Goal: Information Seeking & Learning: Learn about a topic

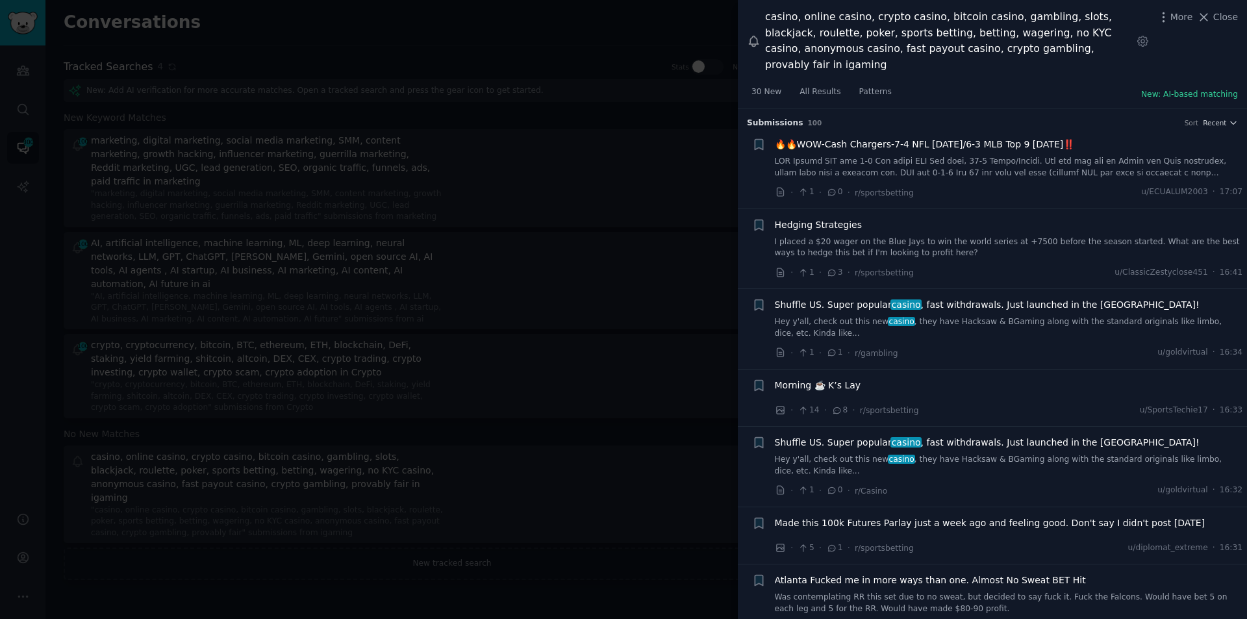
click at [275, 555] on div at bounding box center [623, 309] width 1247 height 619
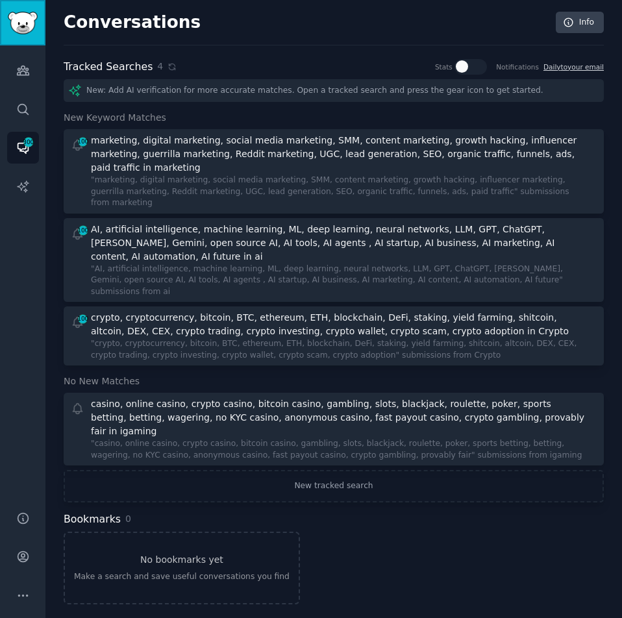
click at [34, 23] on img "Sidebar" at bounding box center [23, 23] width 30 height 23
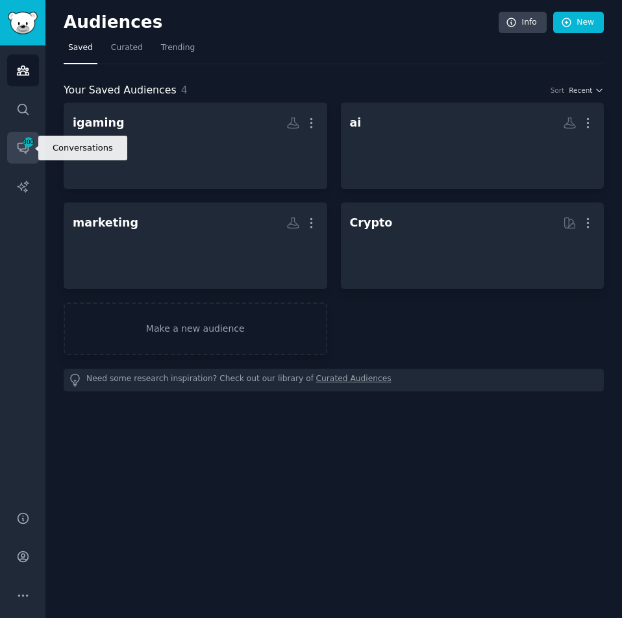
click at [25, 141] on span "300" at bounding box center [29, 142] width 12 height 9
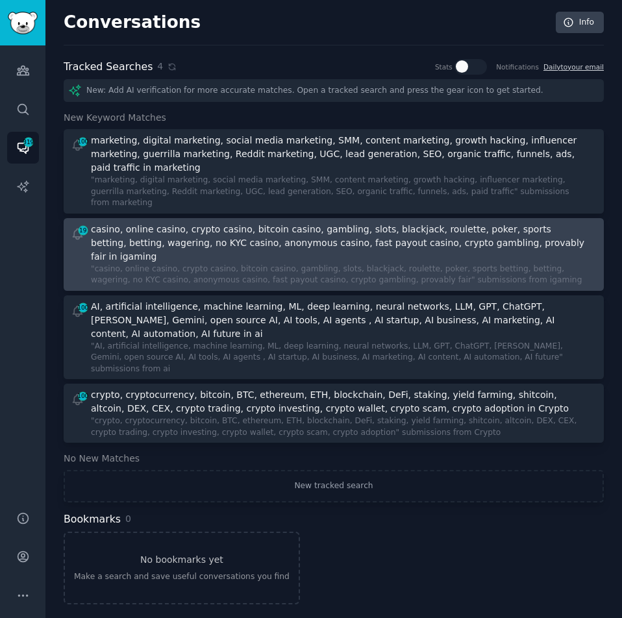
click at [108, 264] on div ""casino, online casino, crypto casino, bitcoin casino, gambling, slots, blackja…" at bounding box center [340, 275] width 498 height 23
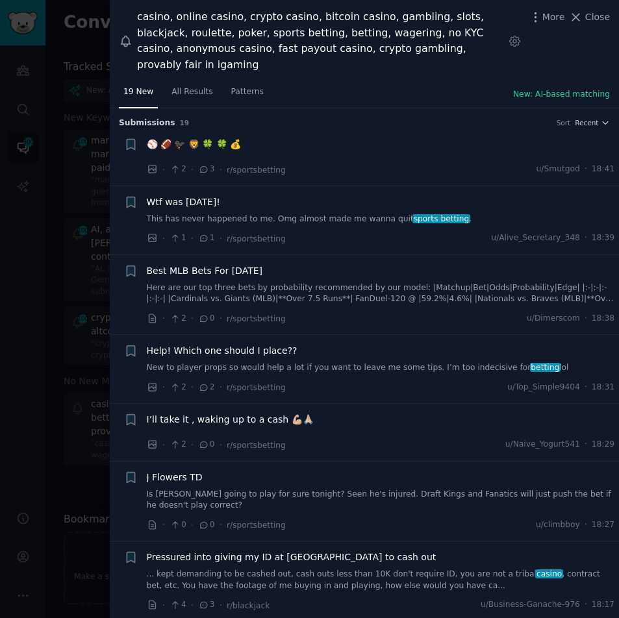
click at [199, 138] on span "⚾️ 🏈 🐦‍⬛ 🦁 🍀 🍀 💰" at bounding box center [194, 145] width 95 height 14
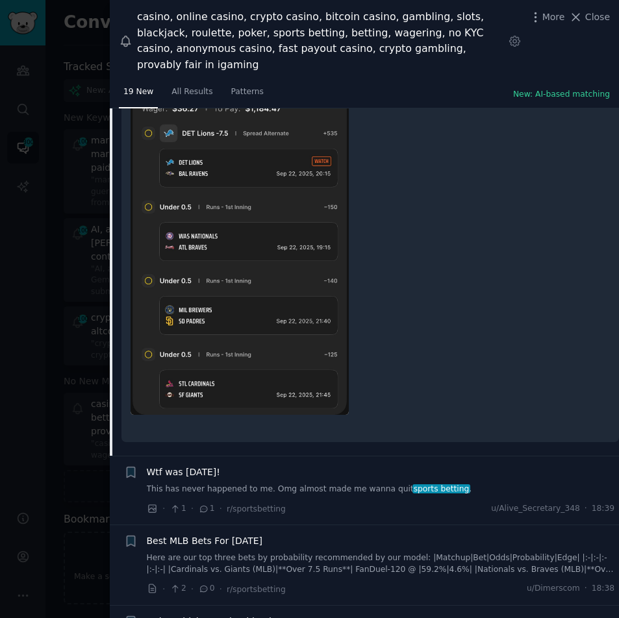
scroll to position [455, 0]
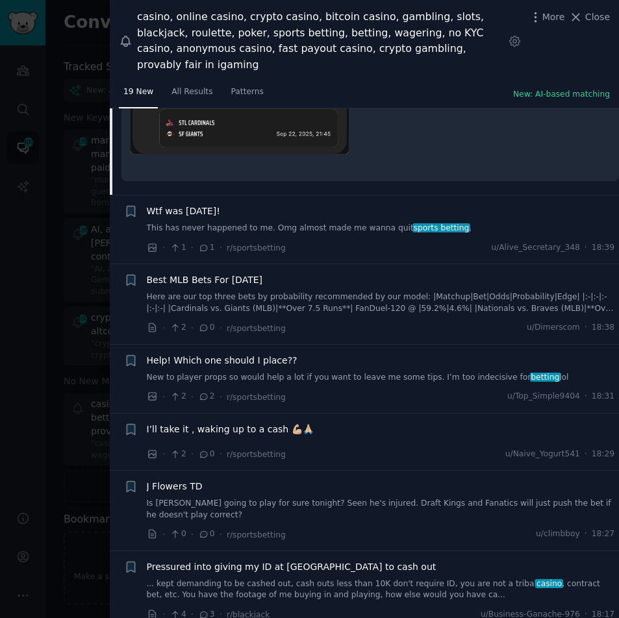
click at [184, 205] on span "Wtf was [DATE]!" at bounding box center [183, 212] width 73 height 14
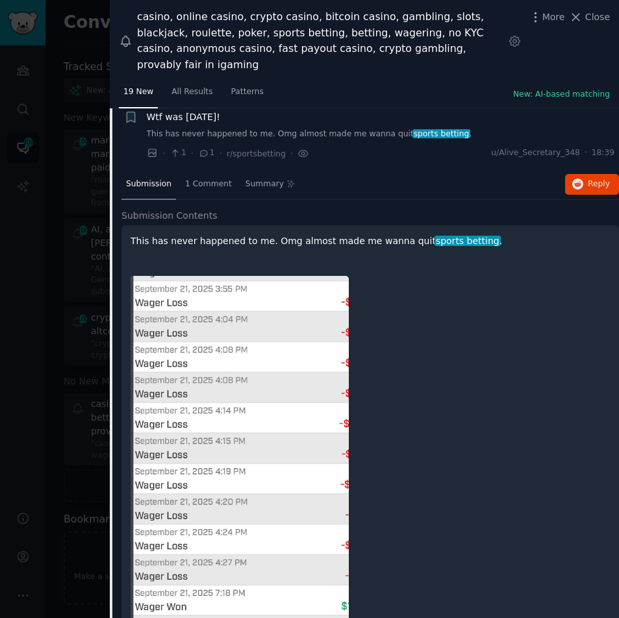
scroll to position [78, 0]
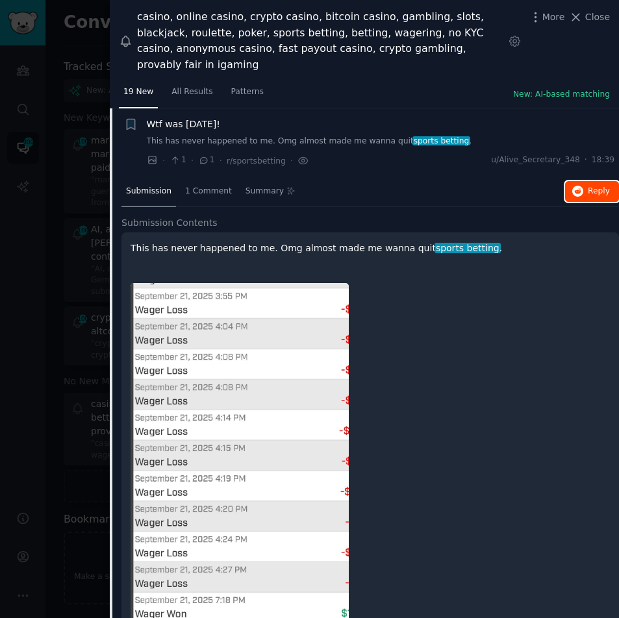
click at [592, 186] on span "Reply on Reddit" at bounding box center [599, 192] width 22 height 12
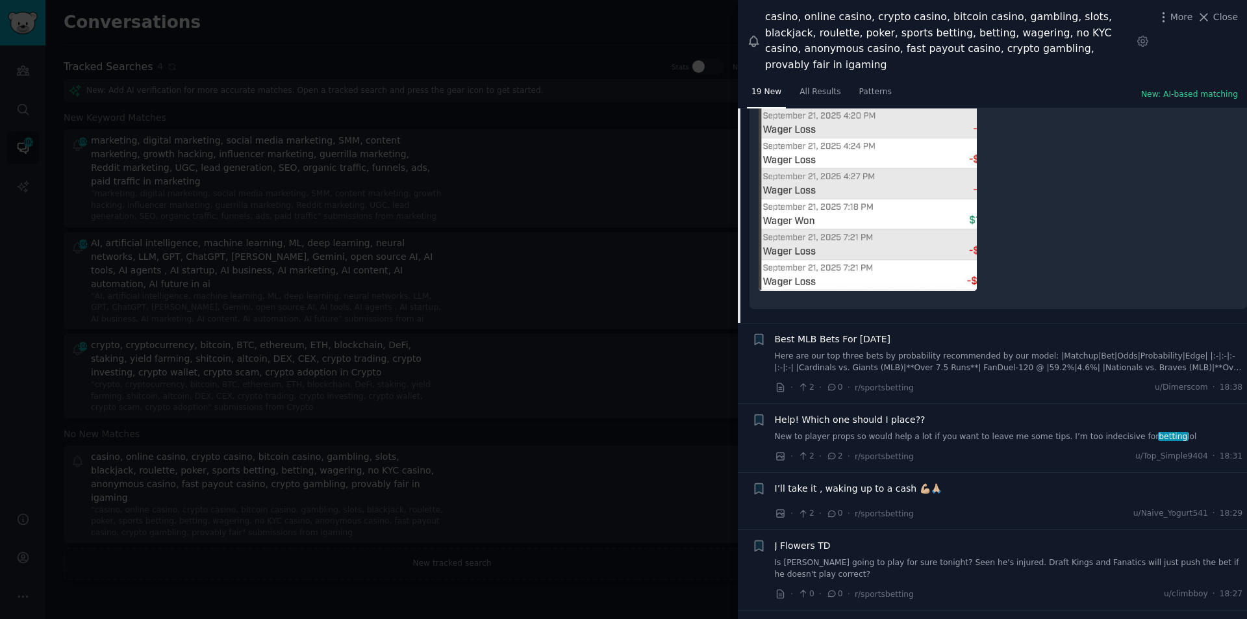
scroll to position [468, 0]
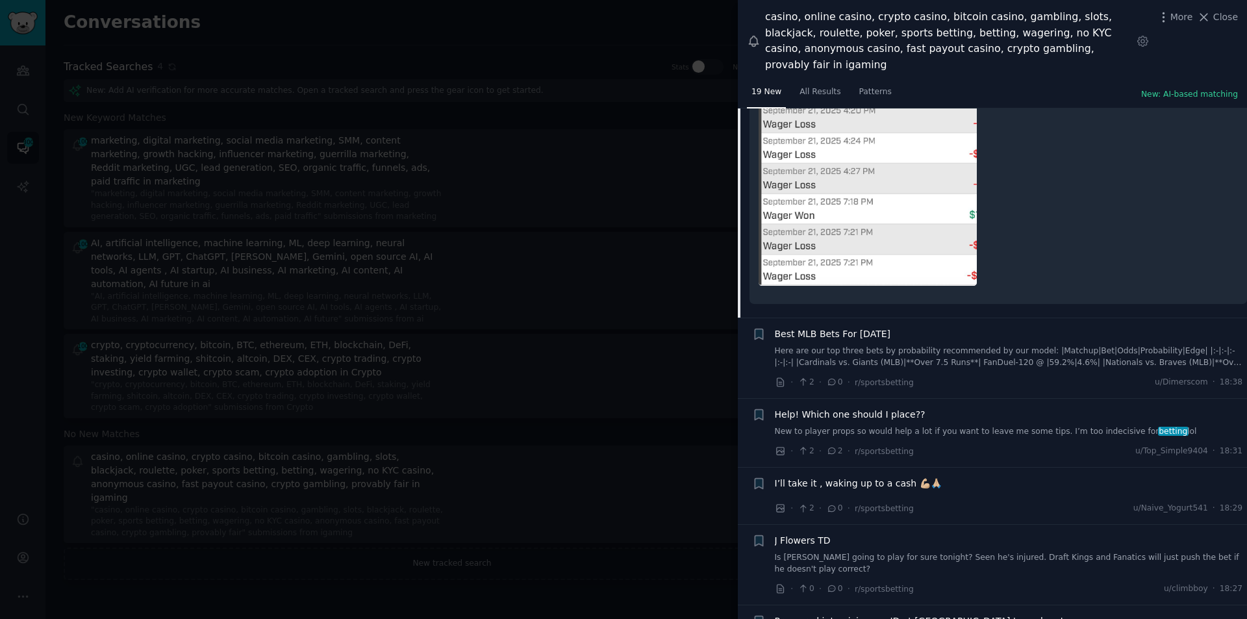
click at [845, 327] on span "Best MLB Bets For [DATE]" at bounding box center [833, 334] width 116 height 14
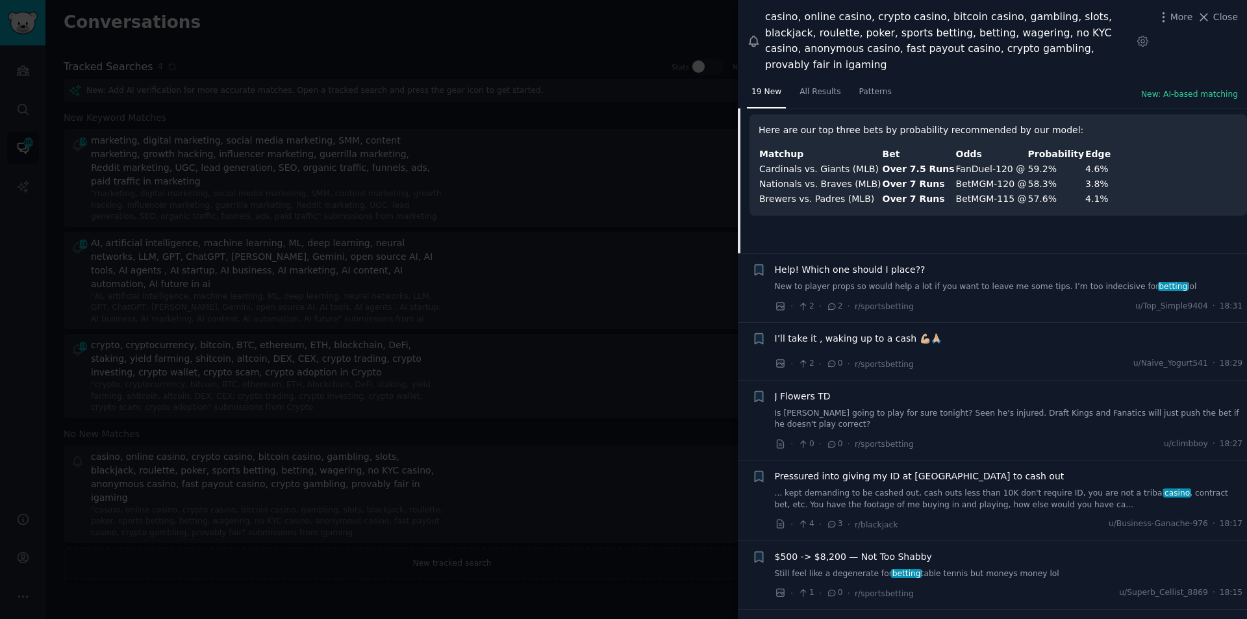
scroll to position [277, 0]
click at [848, 262] on span "Help! Which one should I place??" at bounding box center [850, 269] width 151 height 14
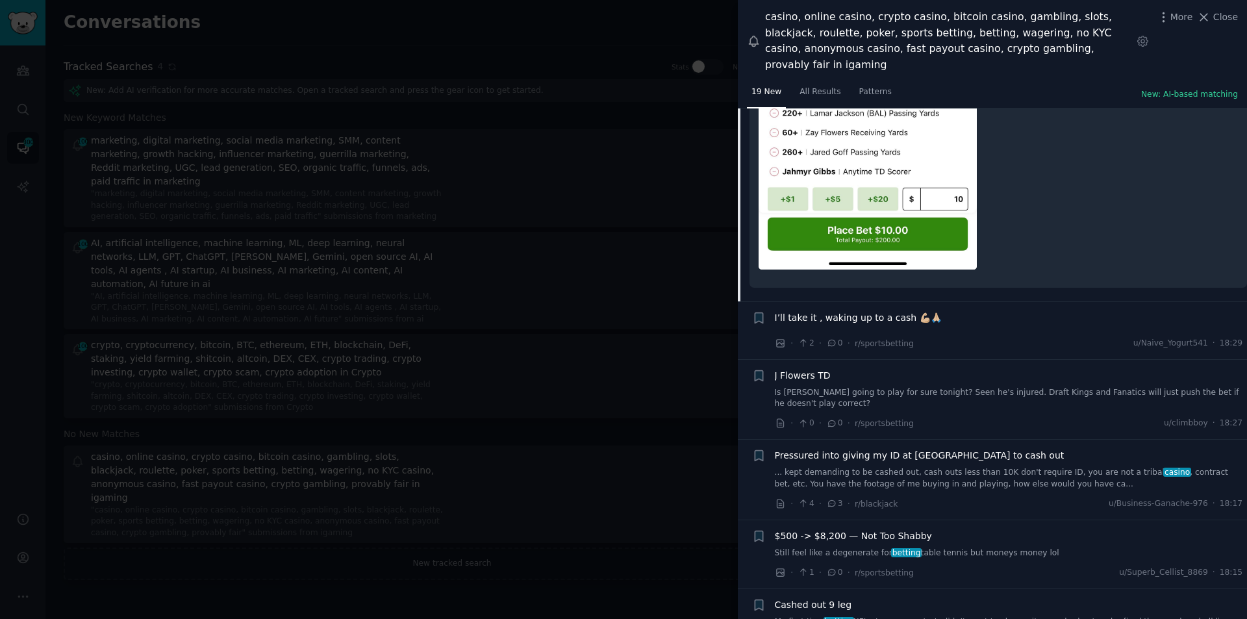
scroll to position [1202, 0]
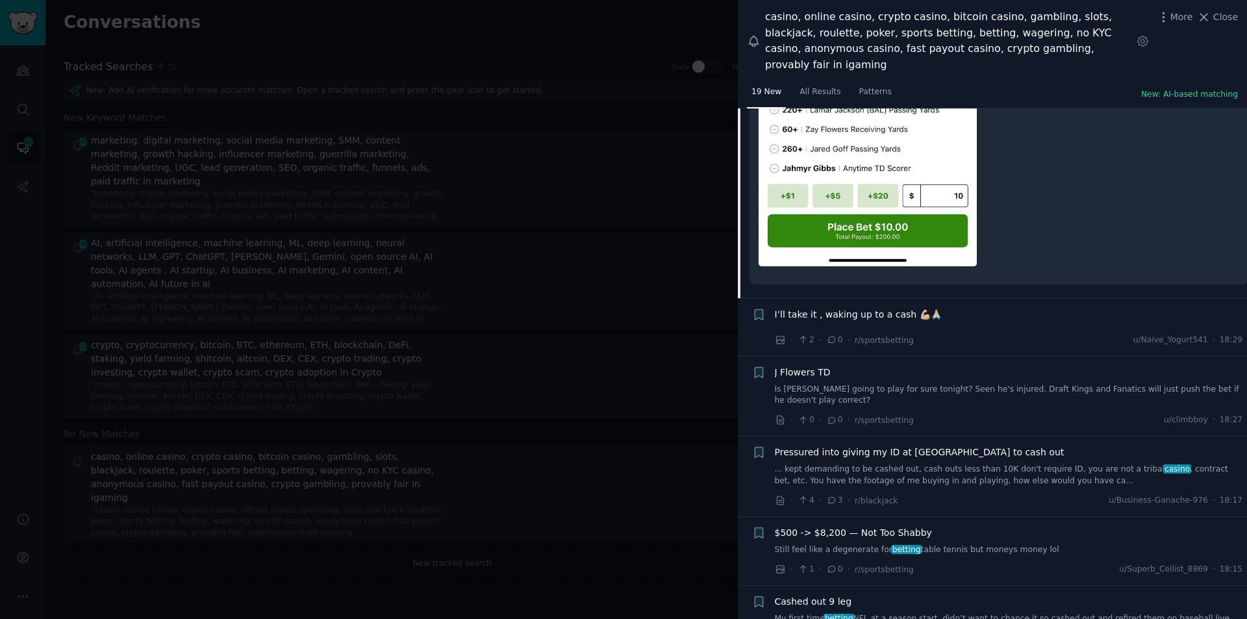
click at [829, 384] on link "Is [PERSON_NAME] going to play for sure tonight? Seen he's injured. Draft Kings…" at bounding box center [1009, 395] width 468 height 23
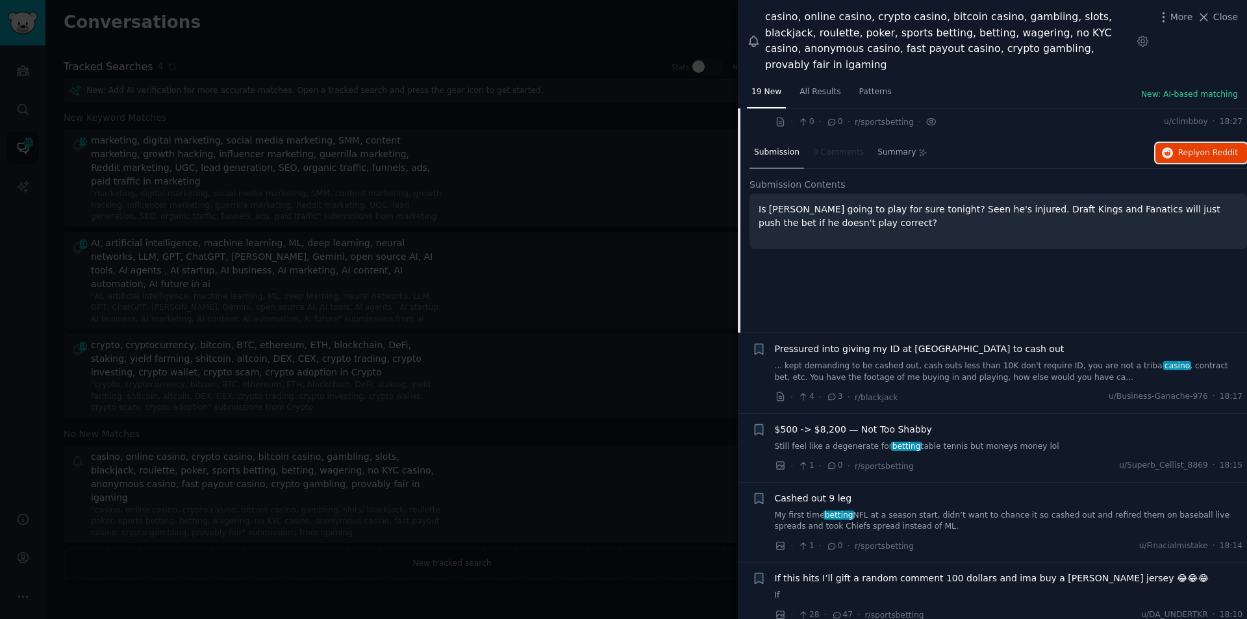
scroll to position [483, 0]
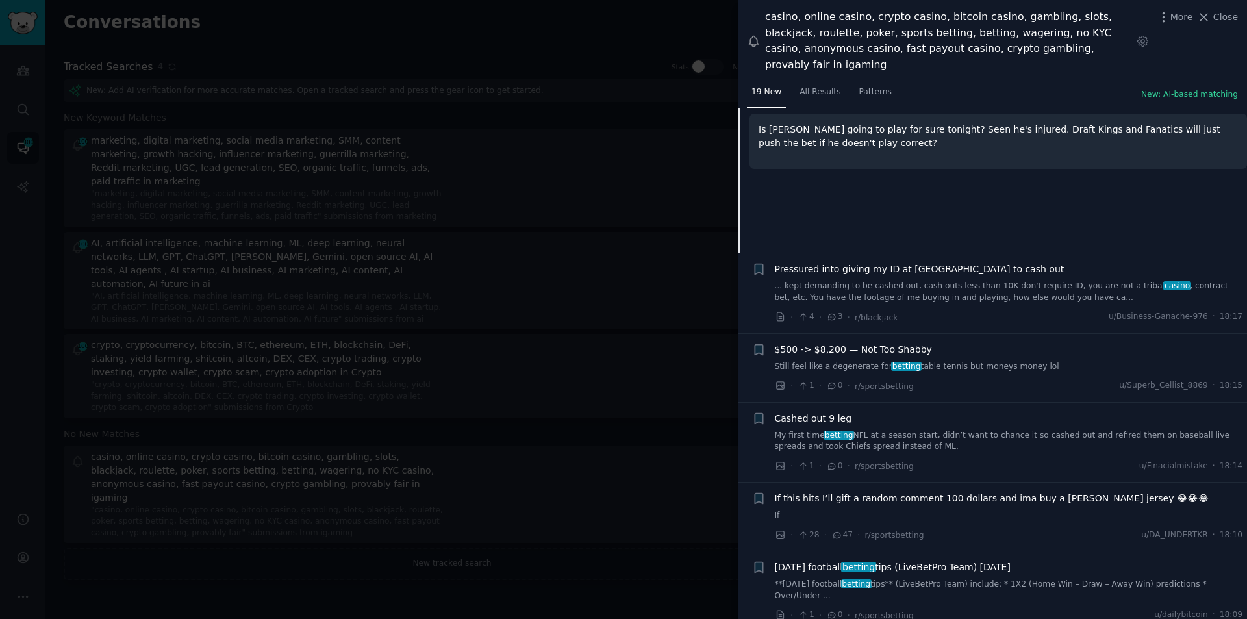
click at [823, 412] on span "Cashed out 9 leg" at bounding box center [813, 419] width 77 height 14
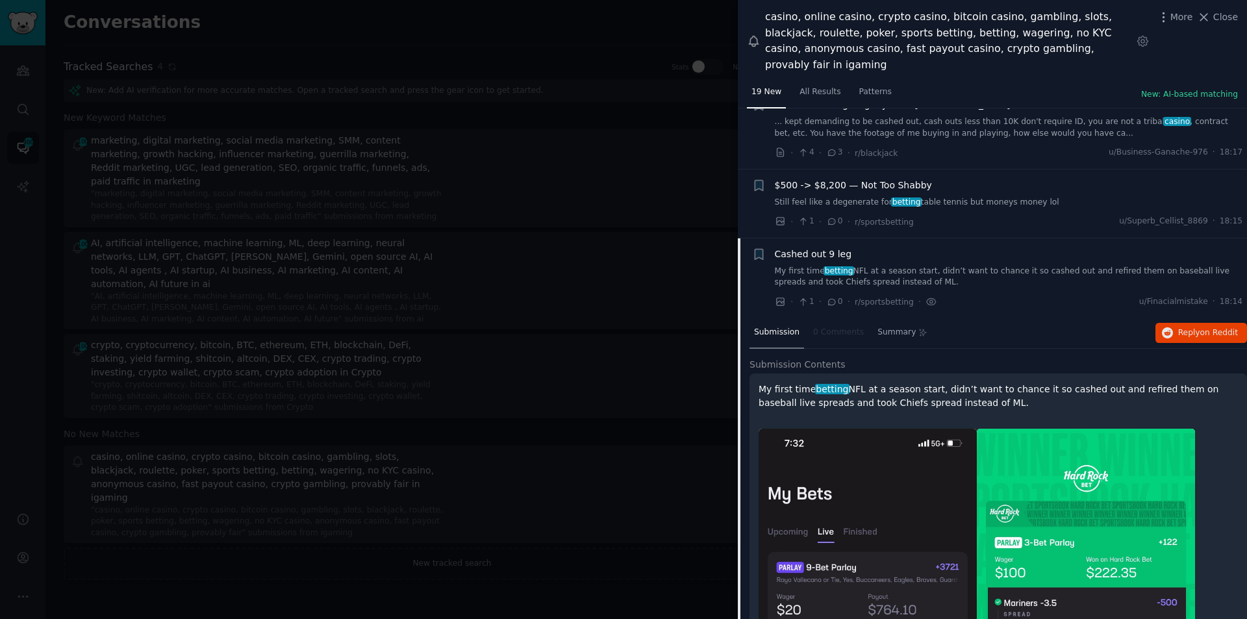
scroll to position [323, 0]
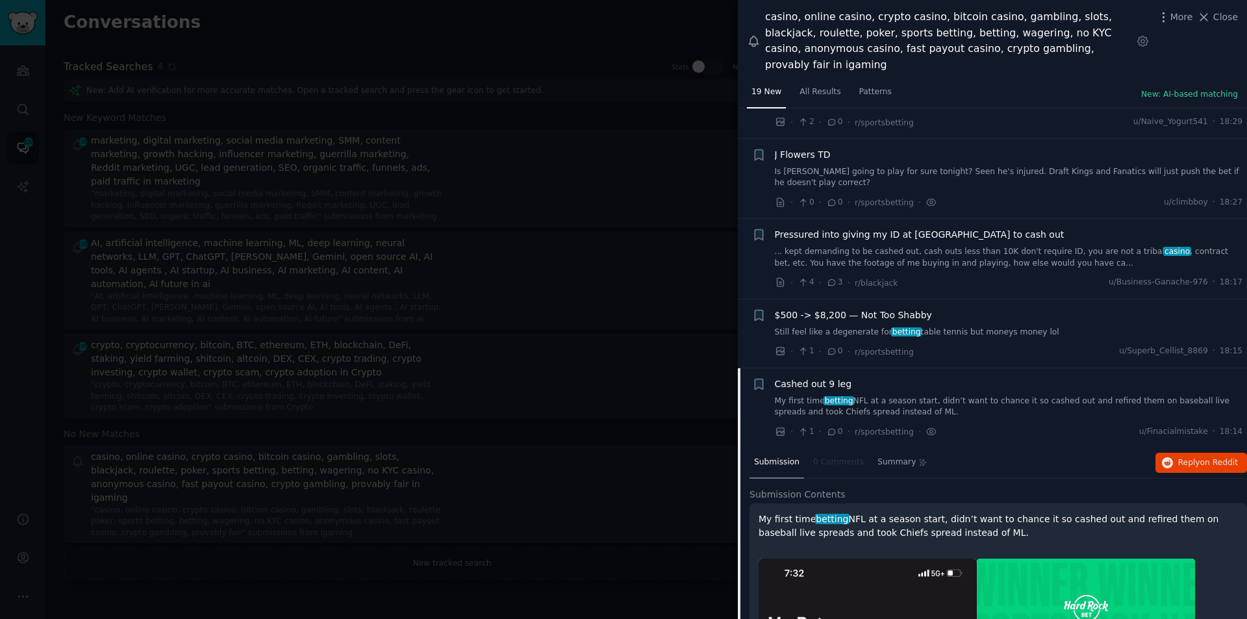
click at [863, 228] on span "Pressured into giving my ID at [GEOGRAPHIC_DATA] to cash out" at bounding box center [920, 235] width 290 height 14
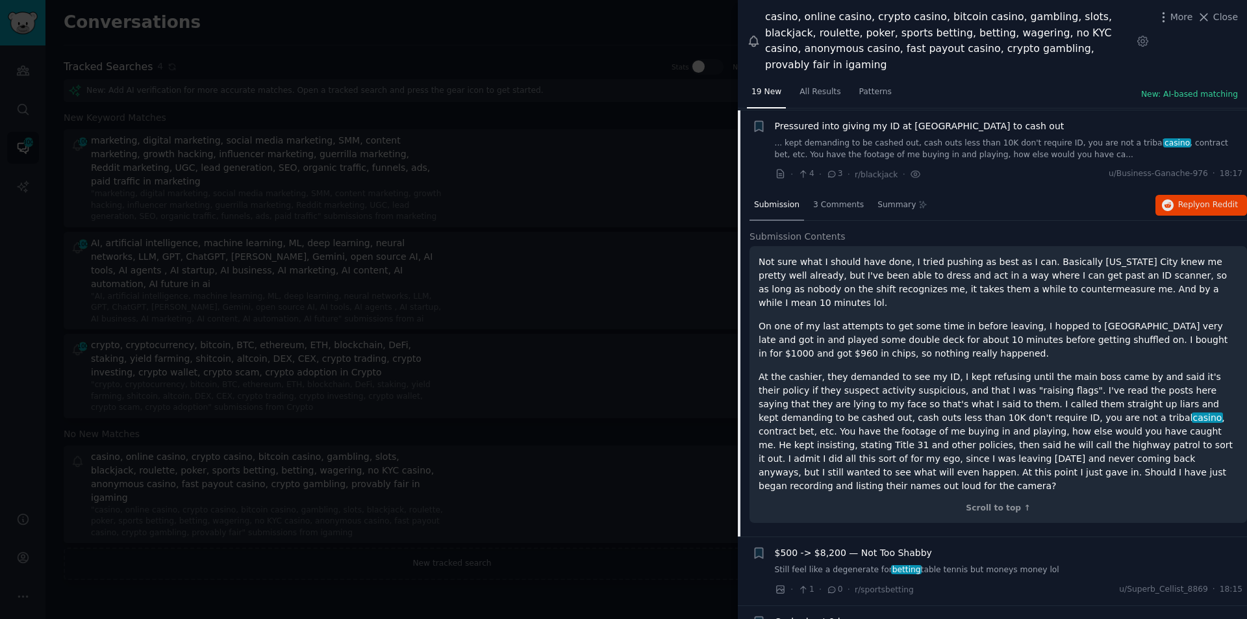
scroll to position [434, 0]
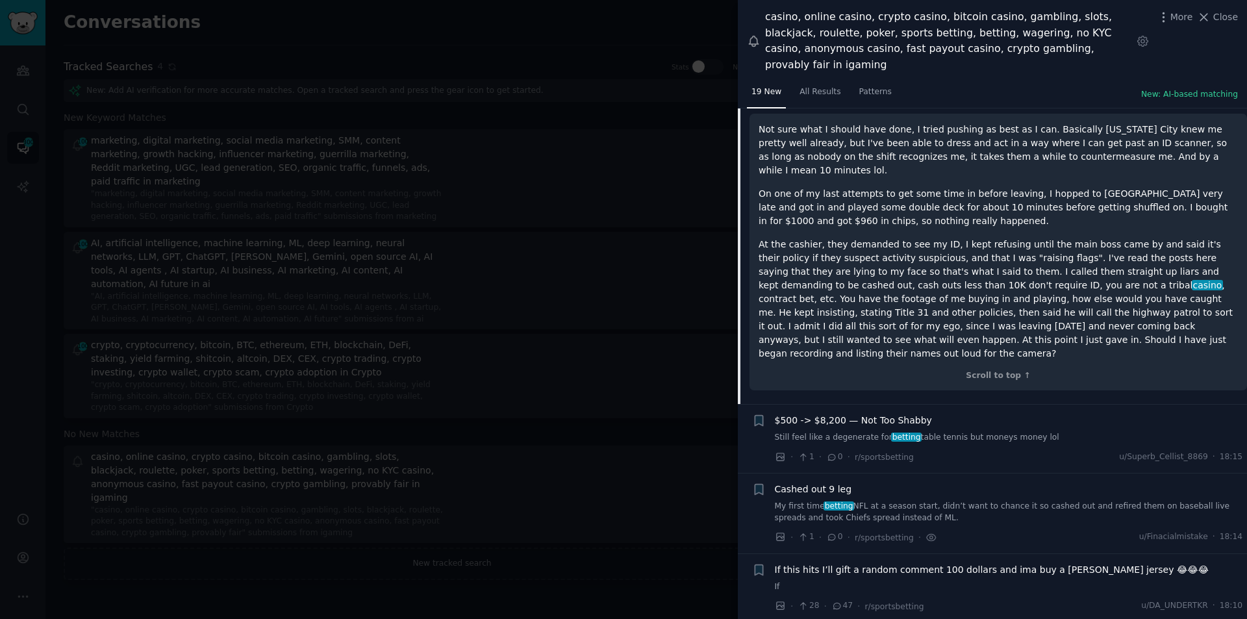
click at [822, 414] on span "$500 -> $8,200 — Not Too Shabby" at bounding box center [853, 421] width 157 height 14
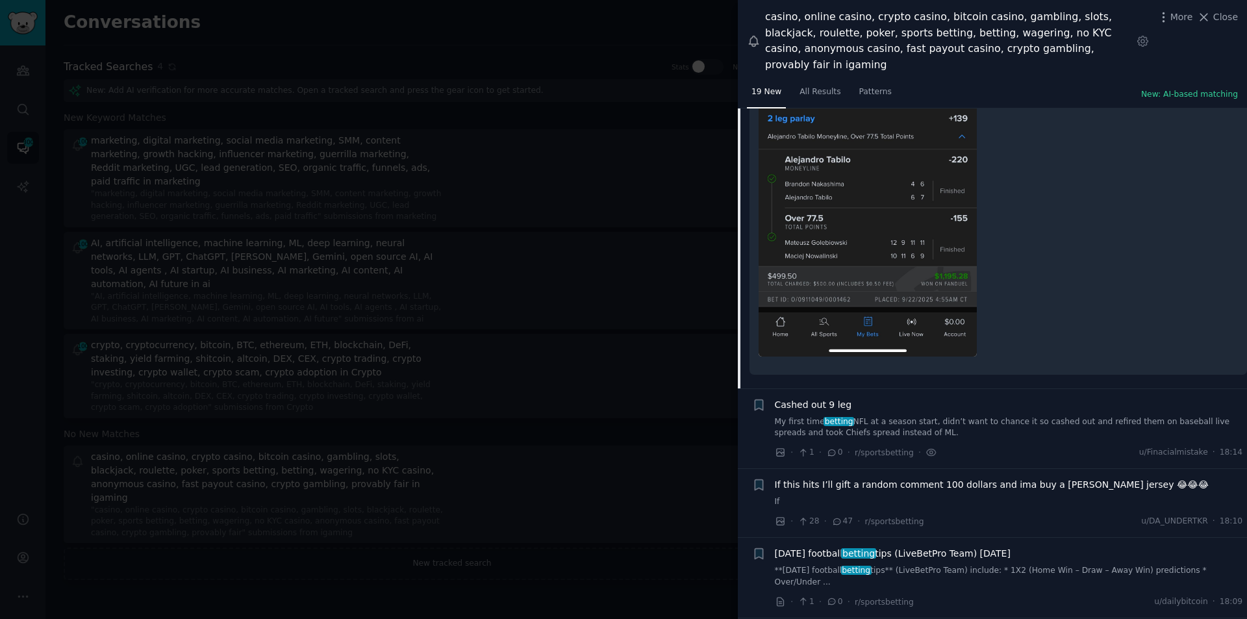
scroll to position [1488, 0]
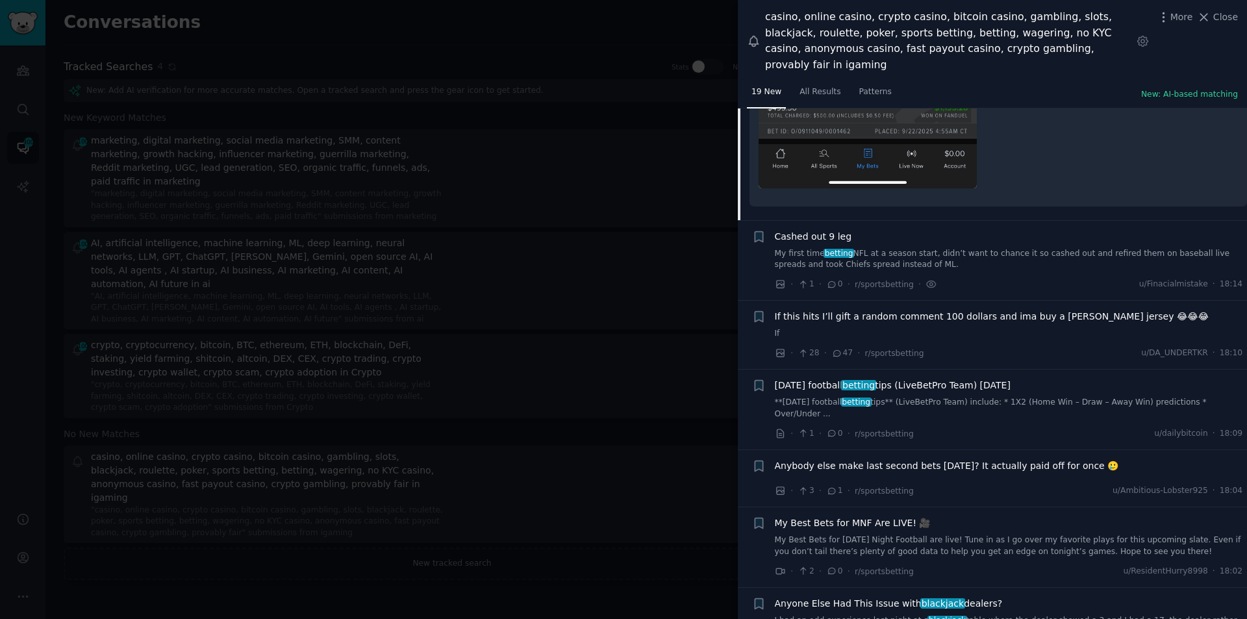
click at [831, 379] on span "Today’s football betting tips (LiveBetPro Team) 2025-09-22" at bounding box center [893, 386] width 236 height 14
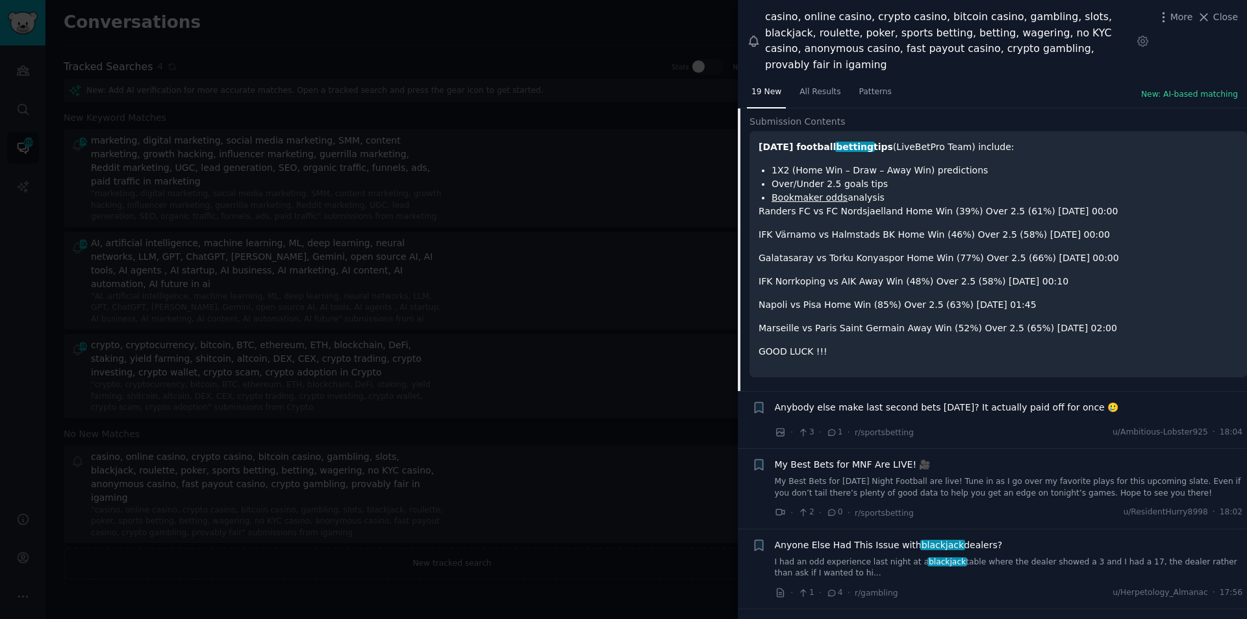
scroll to position [927, 0]
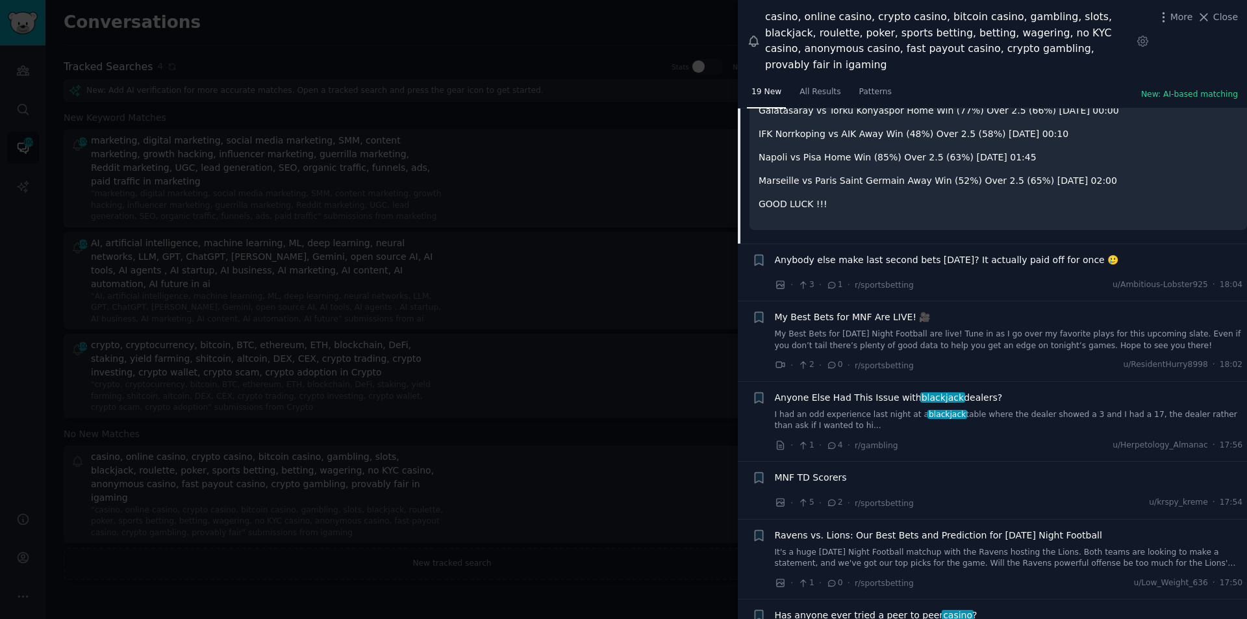
click at [838, 391] on span "Anyone Else Had This Issue with blackjack dealers?" at bounding box center [889, 398] width 228 height 14
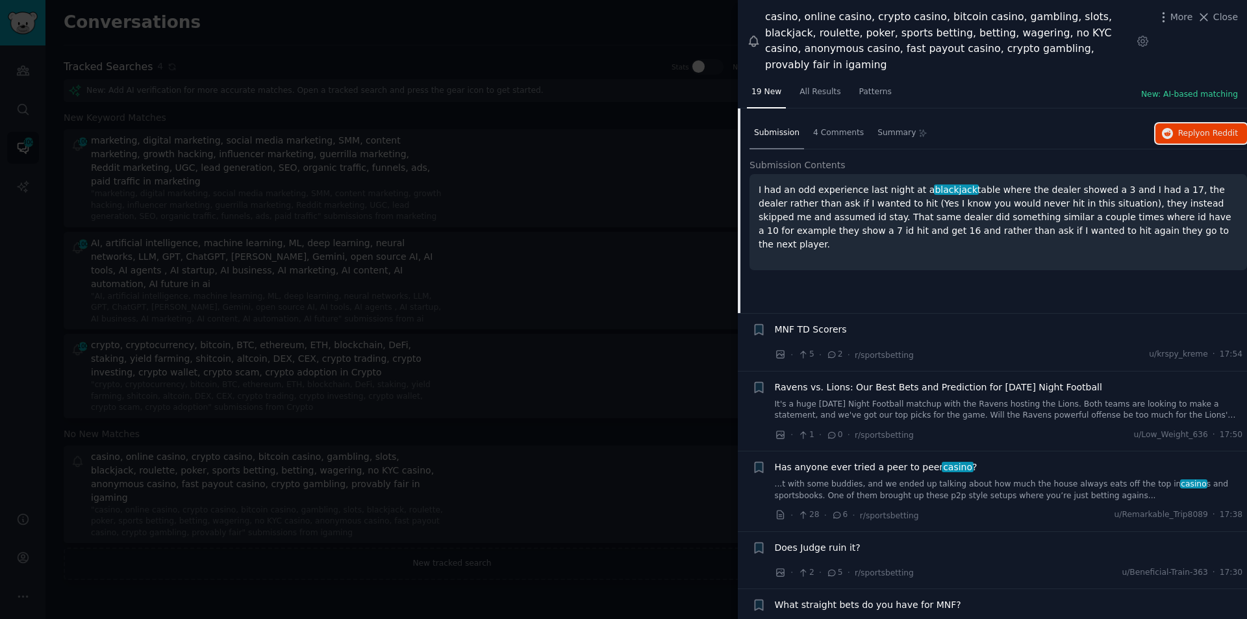
scroll to position [1020, 0]
click at [846, 460] on div "Has anyone ever tried a peer to peer casino ? ...t with some buddies, and we en…" at bounding box center [1009, 480] width 468 height 41
click at [908, 460] on span "Has anyone ever tried a peer to peer casino ?" at bounding box center [876, 467] width 203 height 14
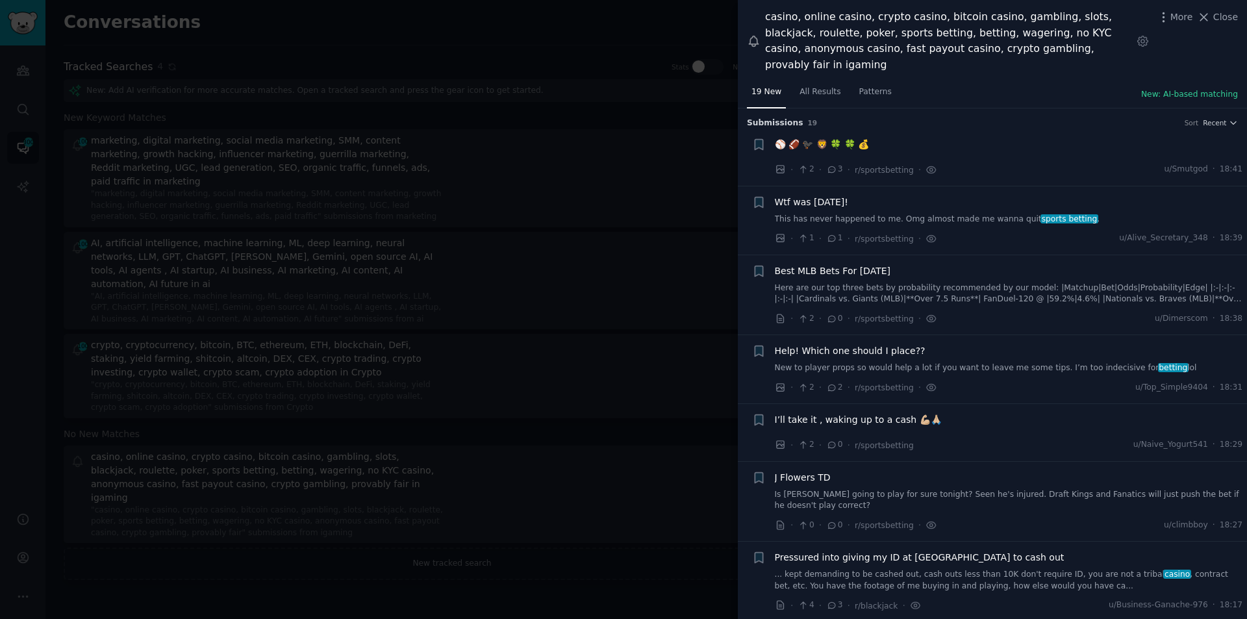
click at [774, 86] on span "19 New" at bounding box center [767, 92] width 30 height 12
click at [802, 86] on span "All Results" at bounding box center [820, 92] width 41 height 12
click at [808, 86] on span "All Results" at bounding box center [820, 92] width 41 height 12
click at [1224, 18] on span "Close" at bounding box center [1225, 17] width 25 height 14
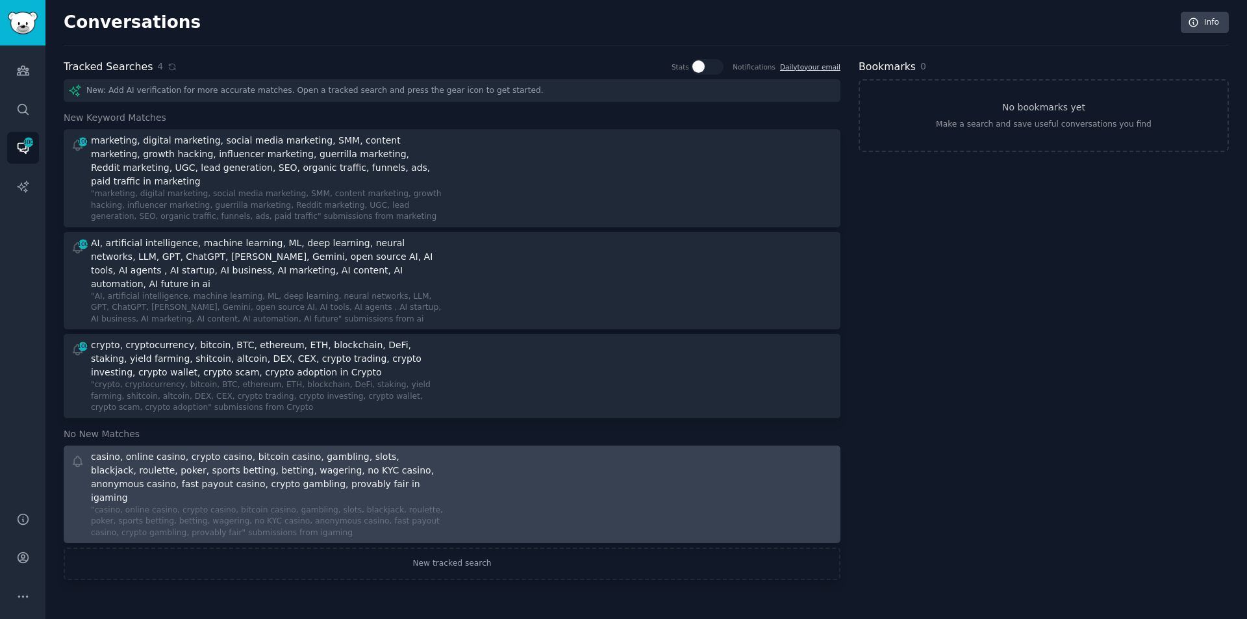
click at [170, 450] on div "casino, online casino, crypto casino, bitcoin casino, gambling, slots, blackjac…" at bounding box center [266, 477] width 350 height 55
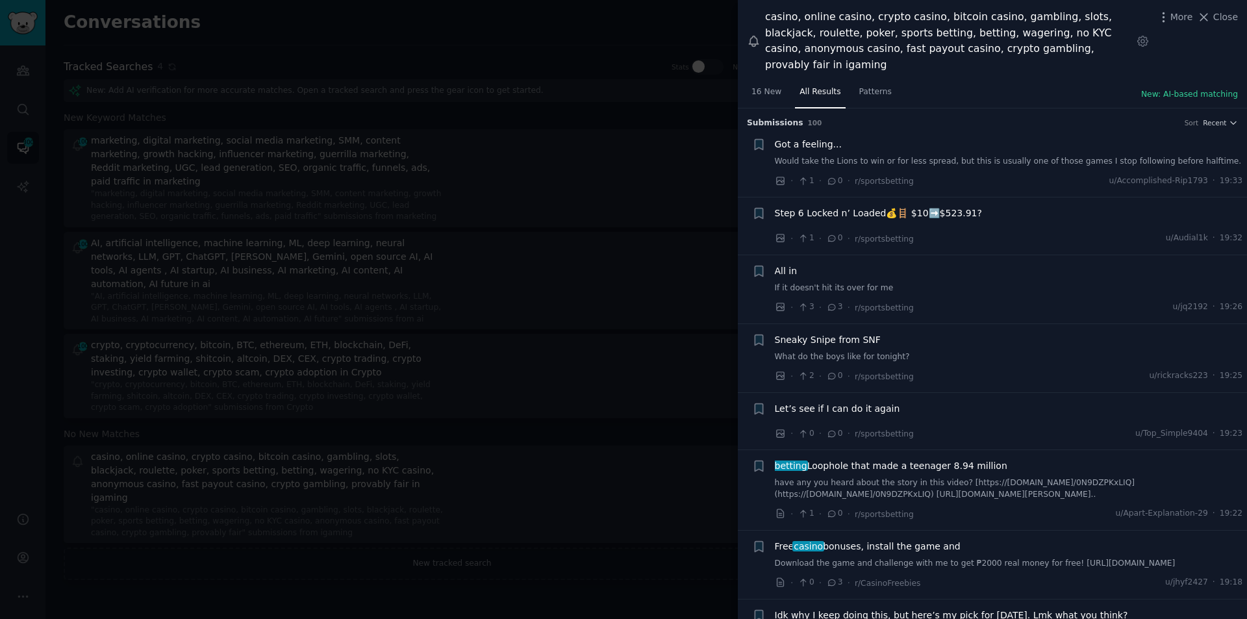
click at [784, 264] on span "All in" at bounding box center [786, 271] width 23 height 14
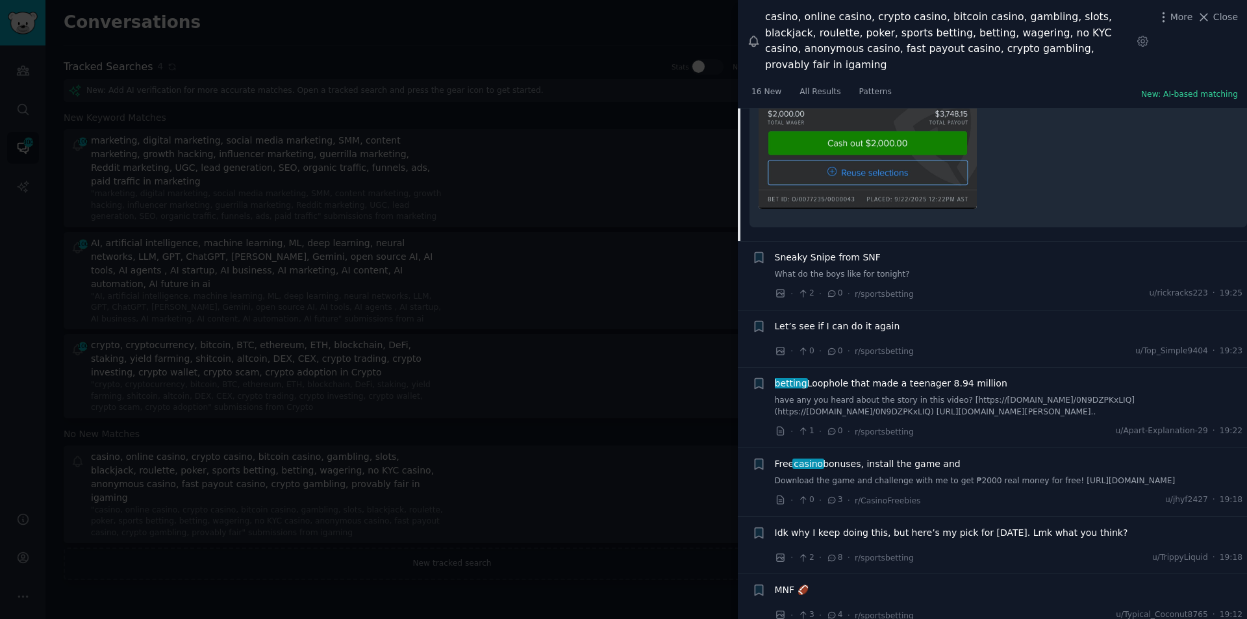
scroll to position [602, 0]
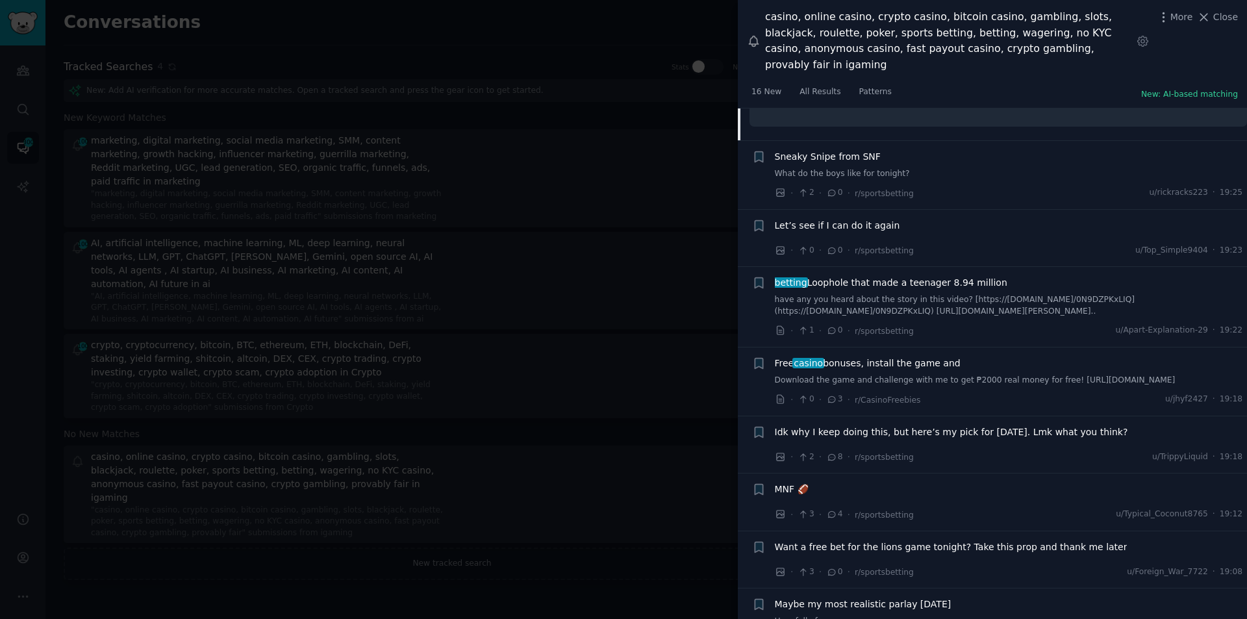
click at [837, 357] on span "Free casino bonuses, install the game and" at bounding box center [868, 364] width 186 height 14
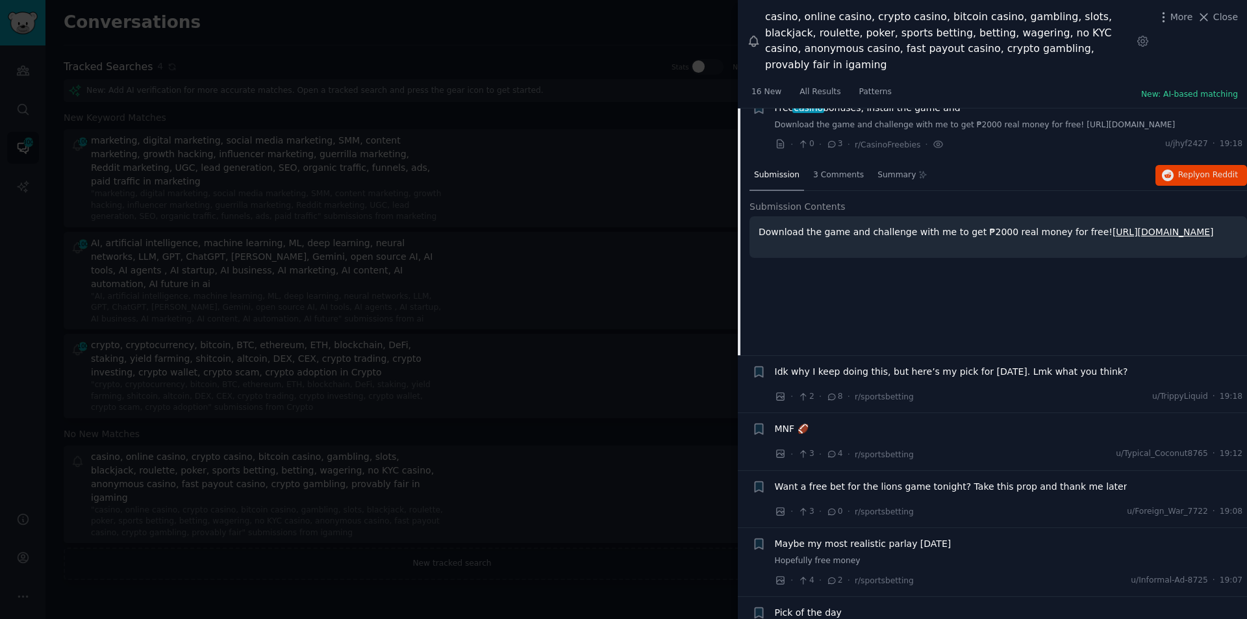
scroll to position [422, 0]
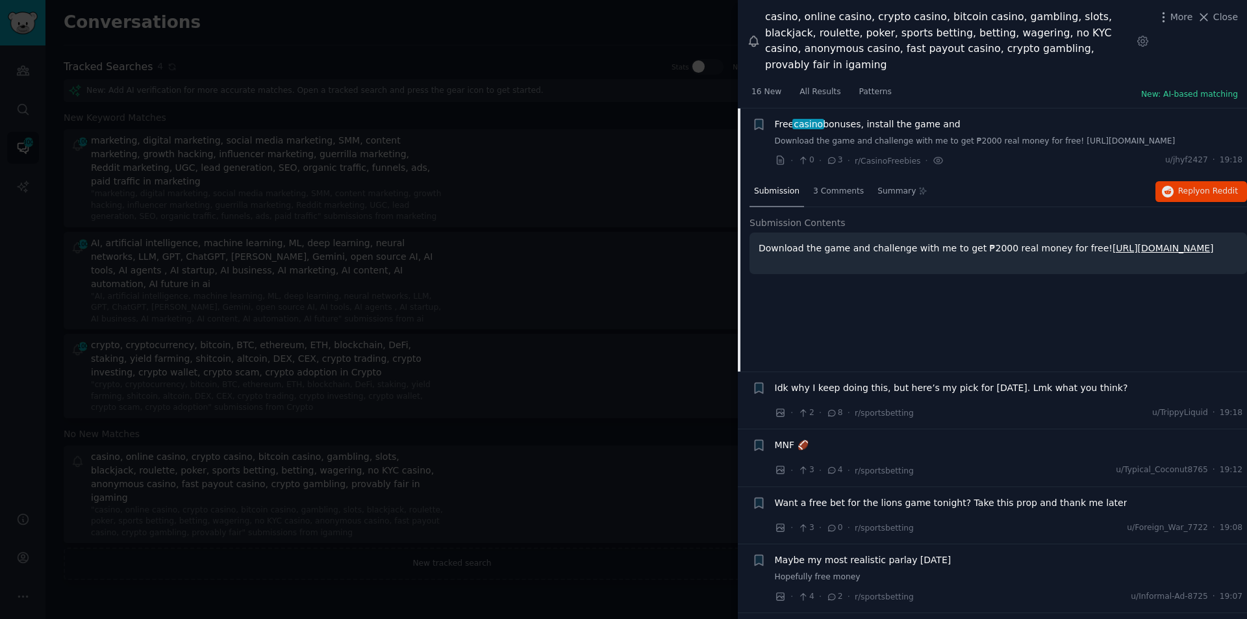
click at [942, 383] on span "Idk why I keep doing this, but here’s my pick for [DATE]. Lmk what you think?" at bounding box center [951, 388] width 353 height 14
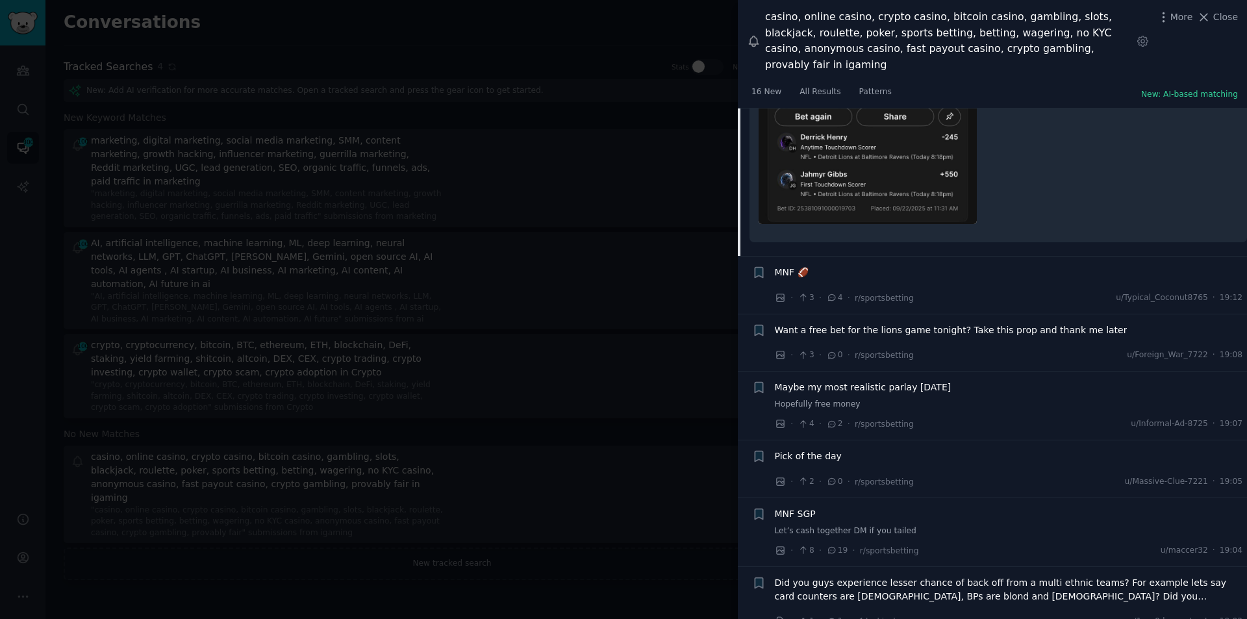
scroll to position [763, 0]
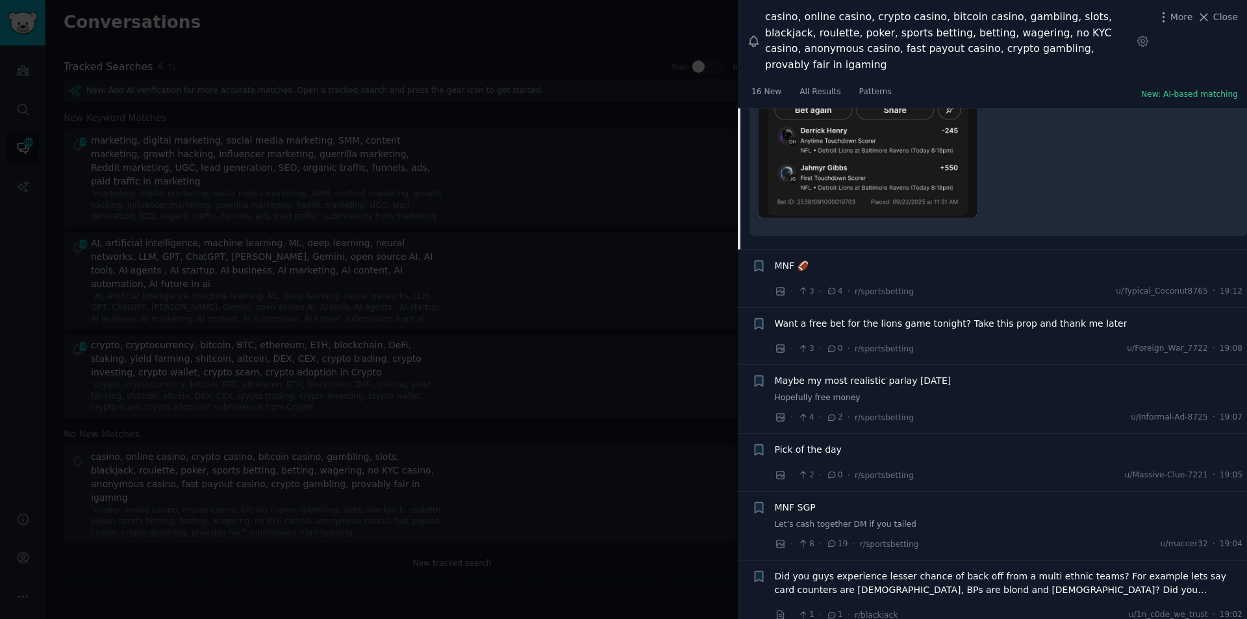
click at [852, 323] on span "Want a free bet for the lions game tonight? Take this prop and thank me later" at bounding box center [951, 324] width 353 height 14
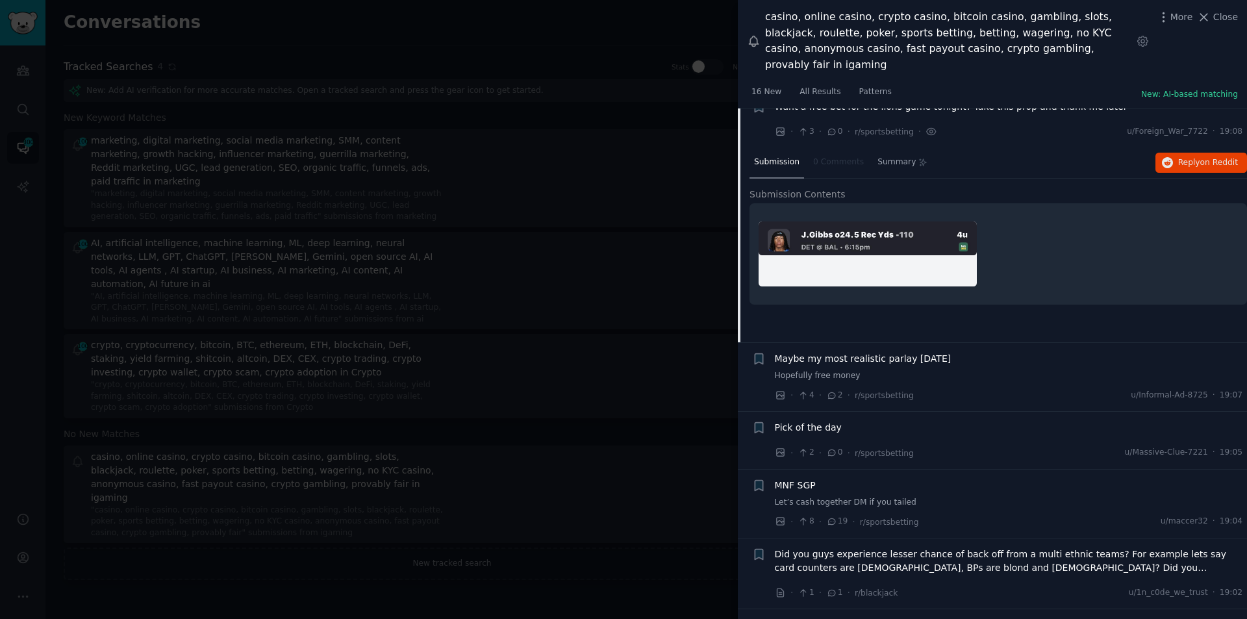
scroll to position [618, 0]
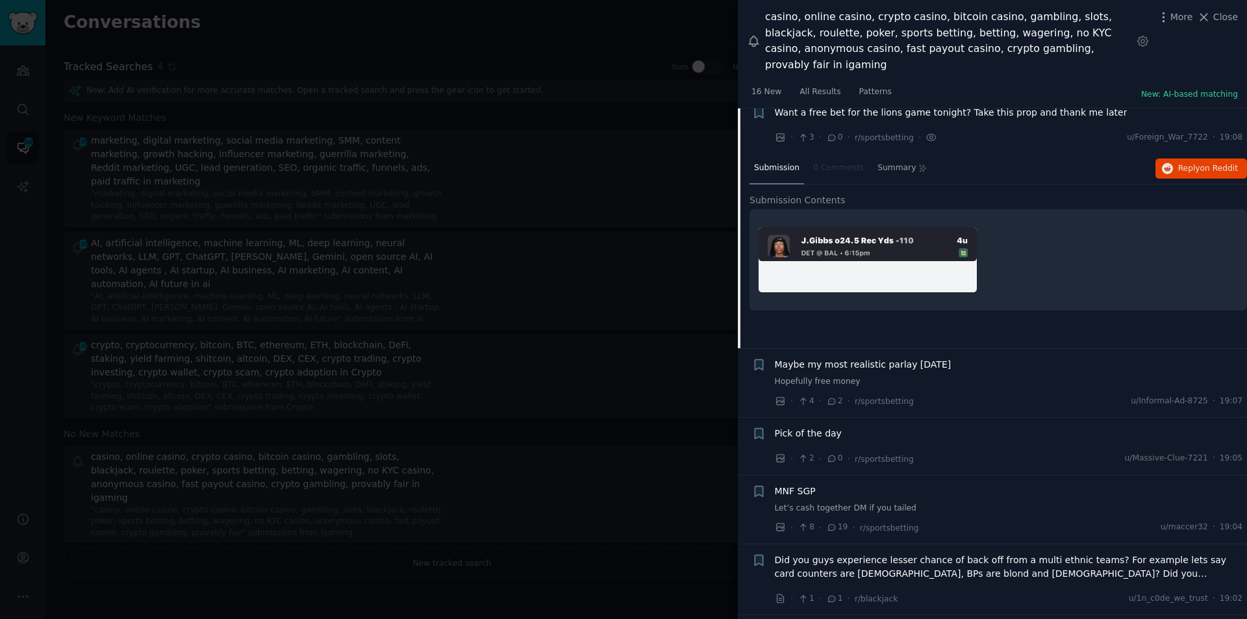
click at [876, 364] on span "Maybe my most realistic parlay [DATE]" at bounding box center [863, 365] width 177 height 14
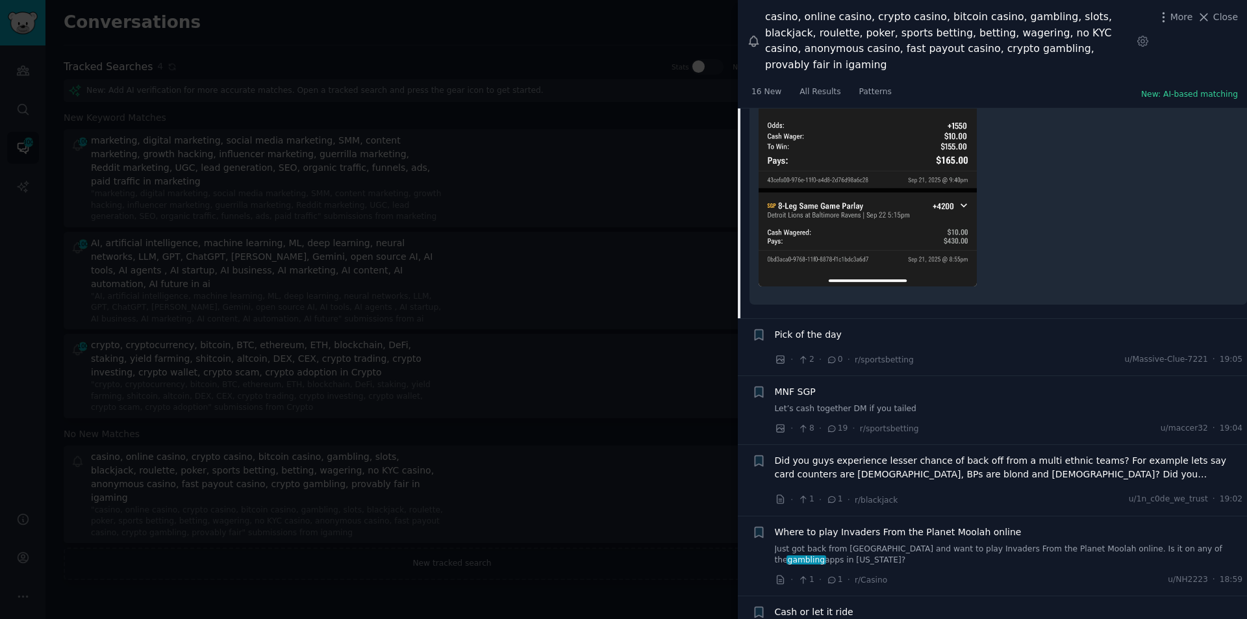
scroll to position [1260, 0]
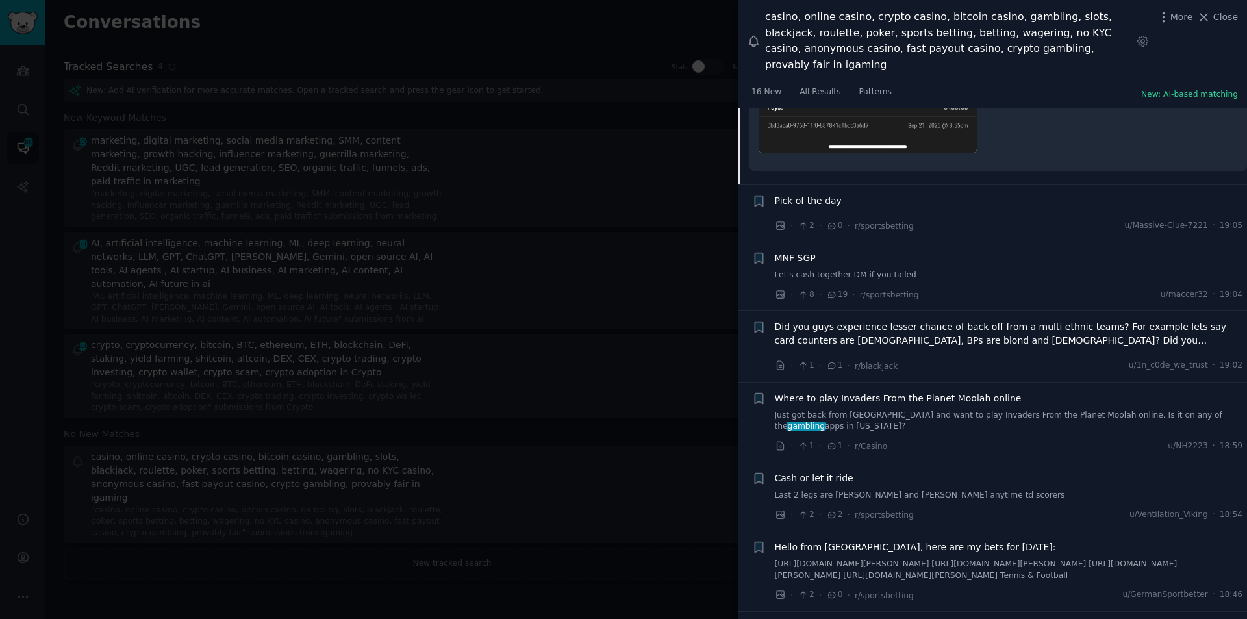
click at [796, 260] on div "MNF SGP Let’s cash together DM if you tailed" at bounding box center [1009, 266] width 468 height 30
click at [796, 258] on span "MNF SGP" at bounding box center [795, 258] width 41 height 14
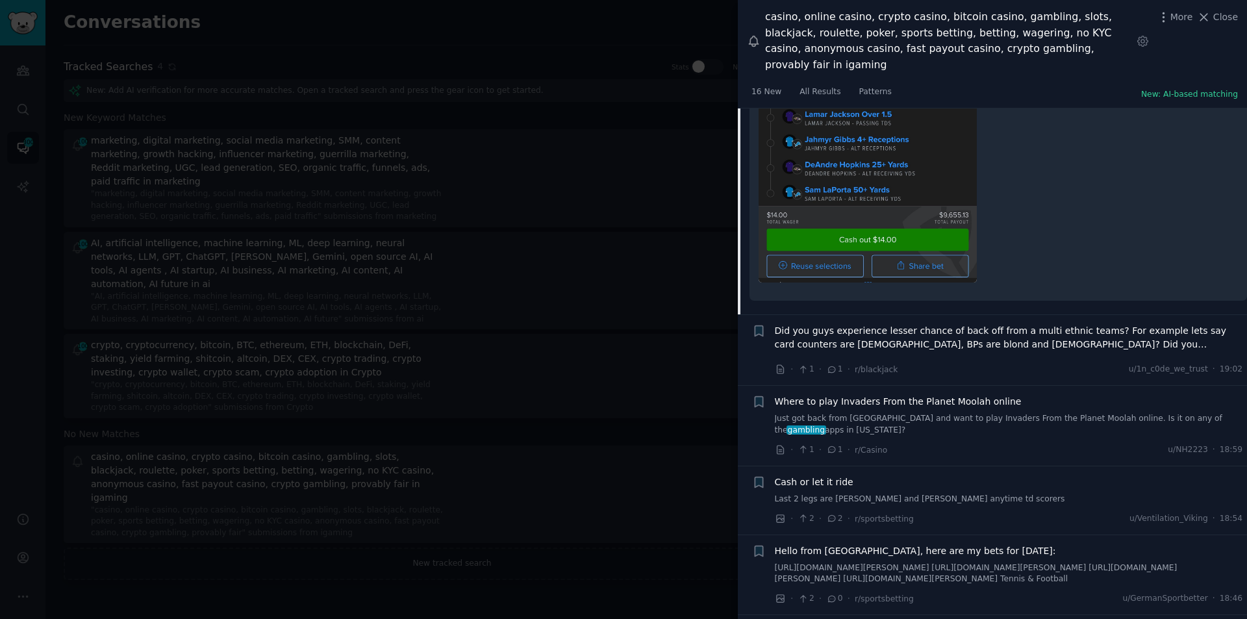
scroll to position [1191, 0]
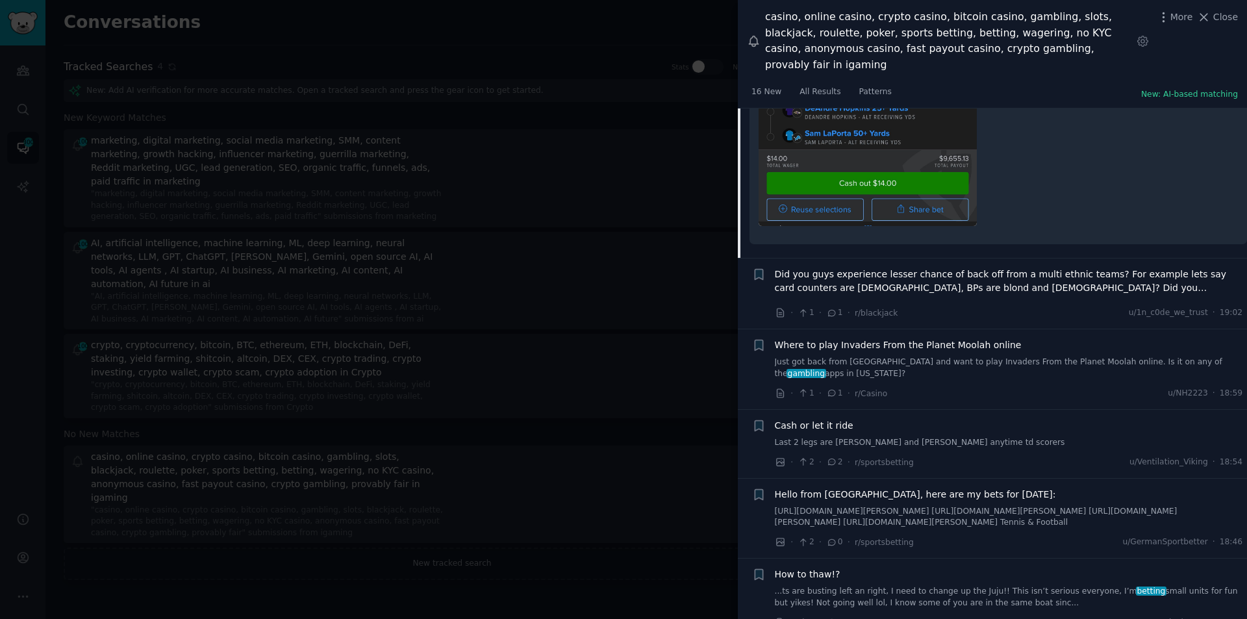
click at [981, 275] on span "Did you guys experience lesser chance of back off from a multi ethnic teams? Fo…" at bounding box center [1009, 281] width 468 height 27
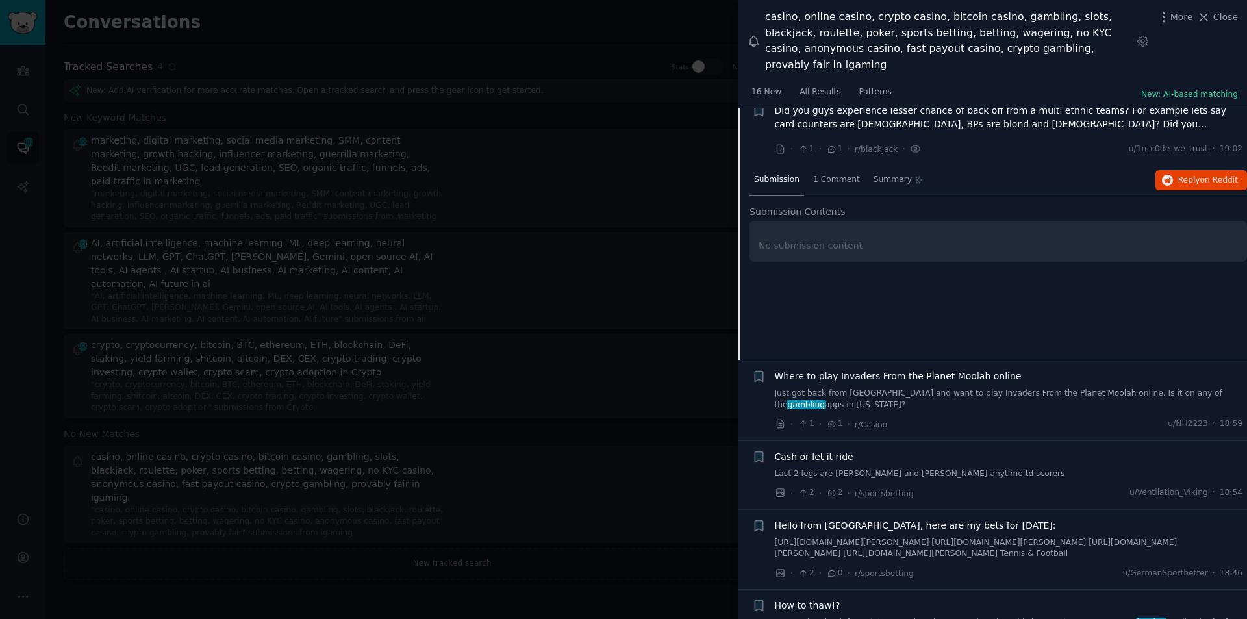
scroll to position [870, 0]
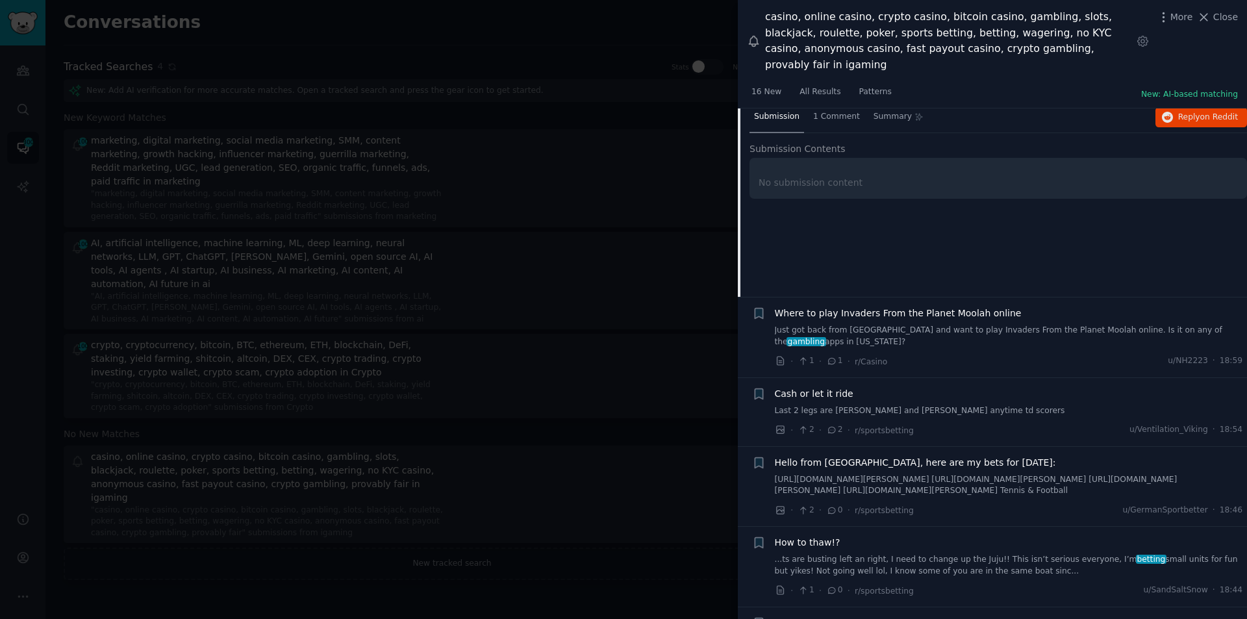
click at [962, 310] on span "Where to play Invaders From the Planet Moolah online" at bounding box center [898, 314] width 247 height 14
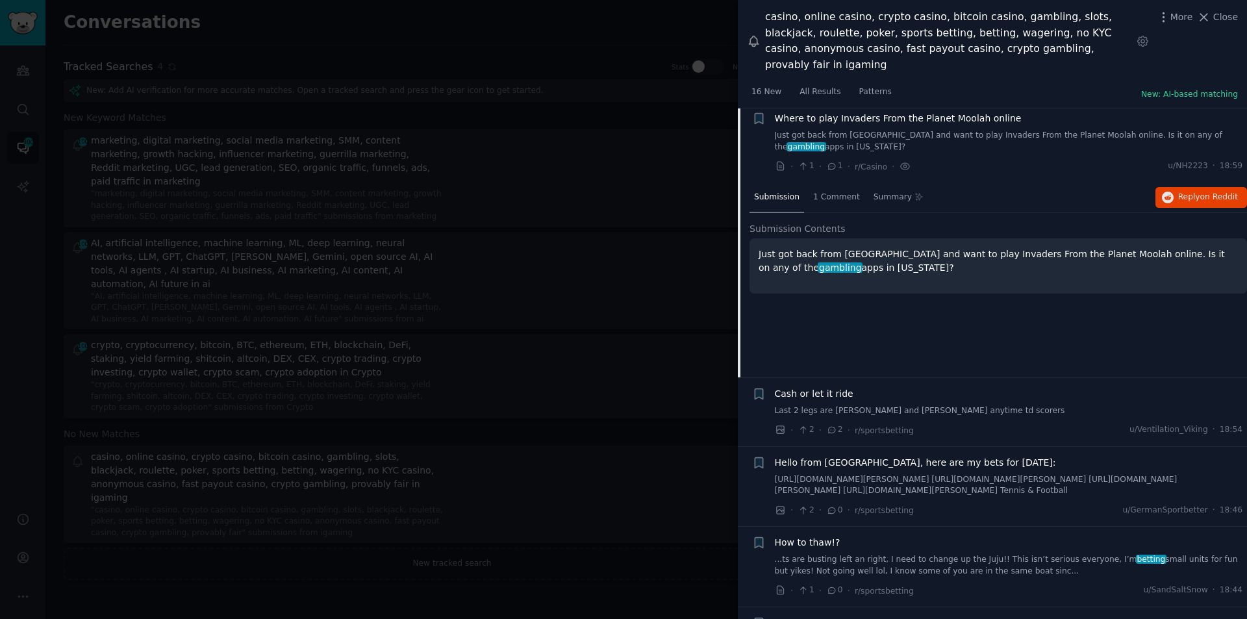
scroll to position [941, 0]
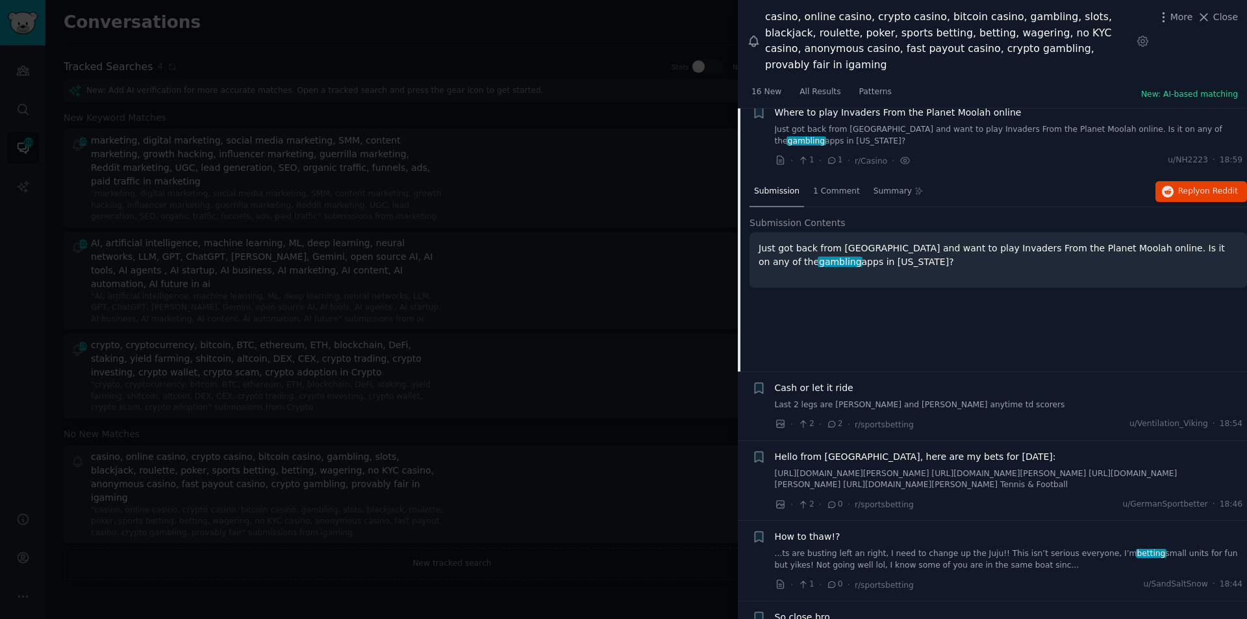
click at [817, 381] on span "Cash or let it ride" at bounding box center [814, 388] width 79 height 14
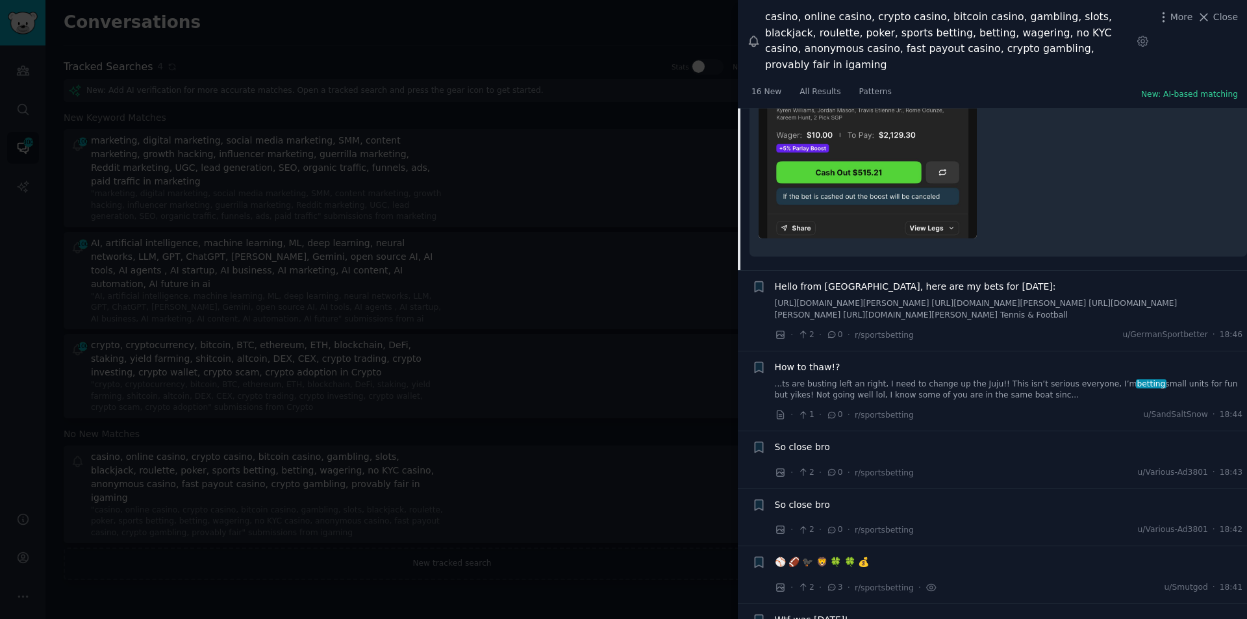
scroll to position [1205, 0]
click at [809, 358] on span "How to thaw!?" at bounding box center [808, 365] width 66 height 14
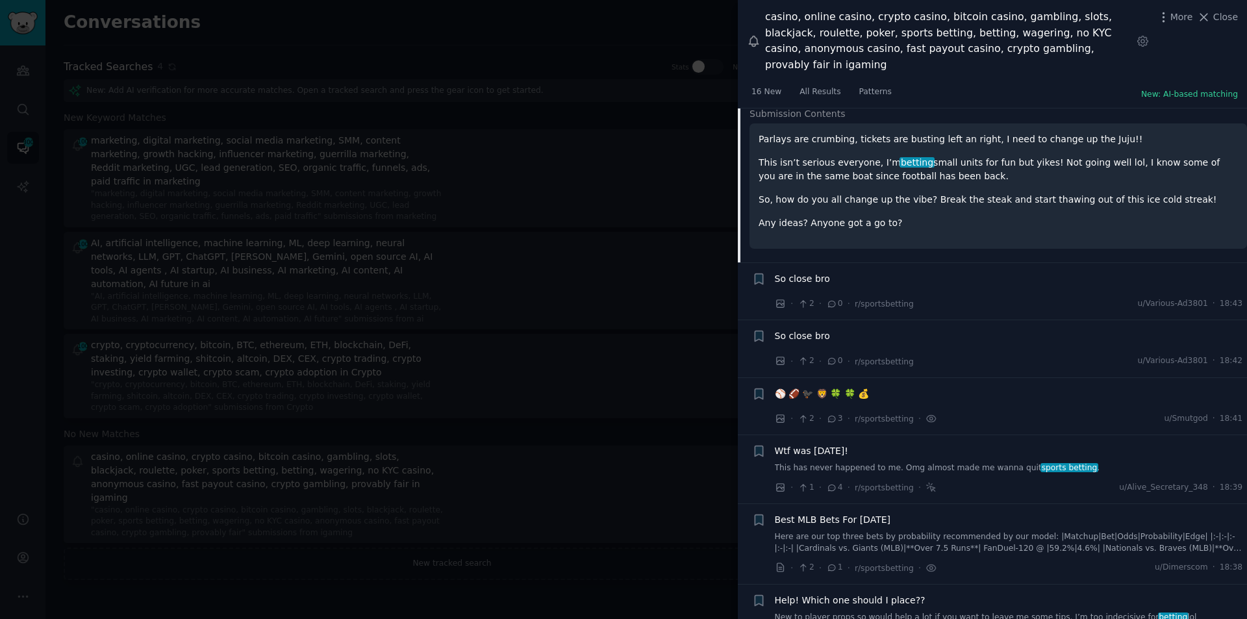
scroll to position [1289, 0]
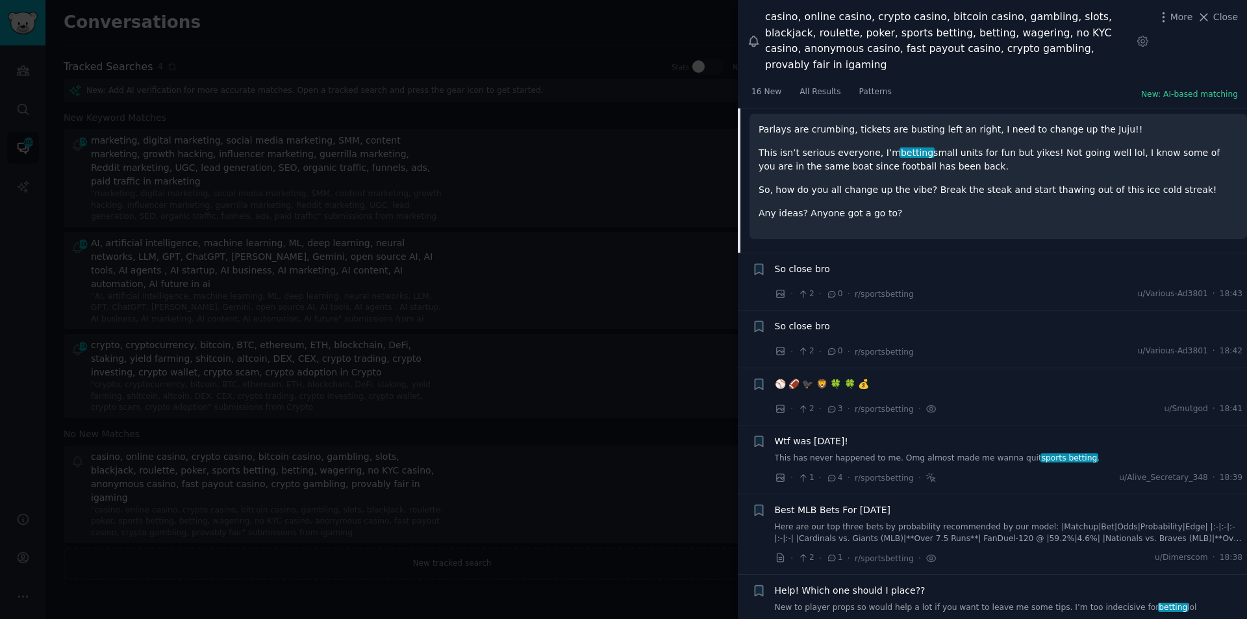
click at [823, 435] on span "Wtf was [DATE]!" at bounding box center [811, 442] width 73 height 14
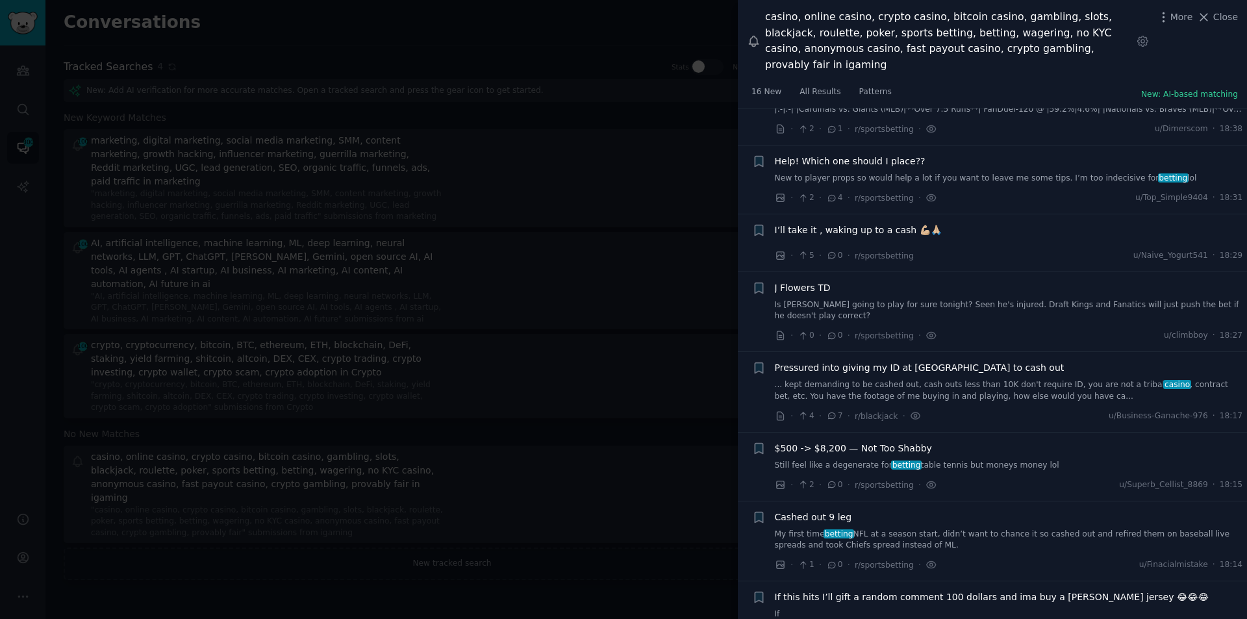
scroll to position [2062, 0]
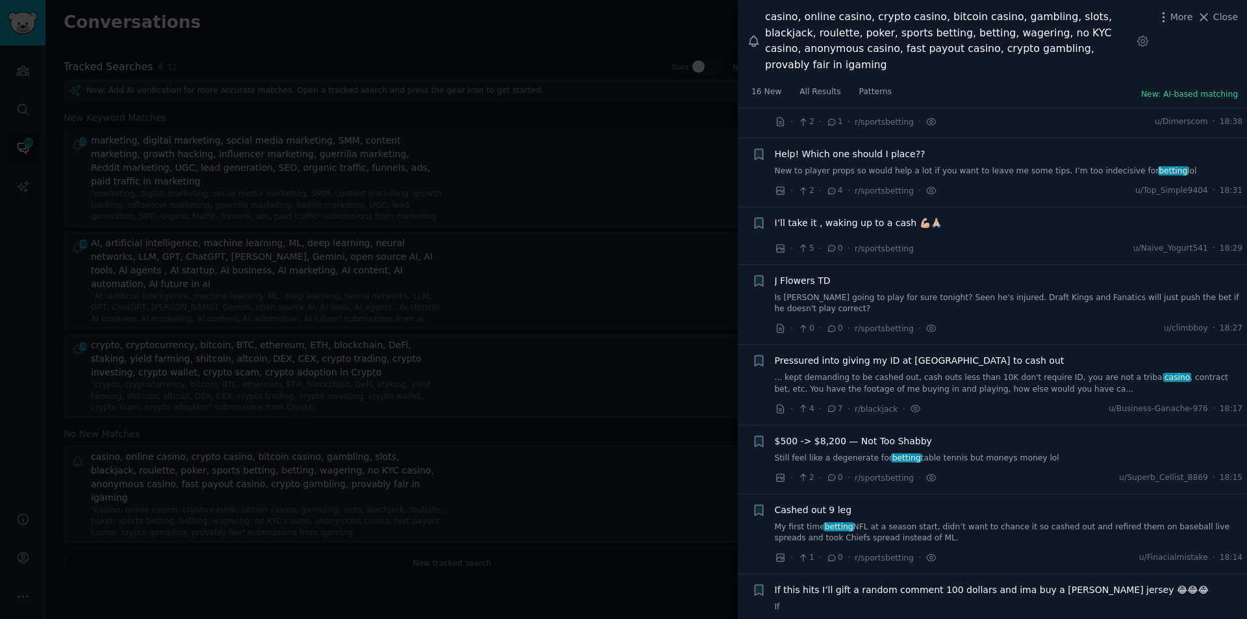
click at [817, 435] on span "$500 -> $8,200 — Not Too Shabby" at bounding box center [853, 442] width 157 height 14
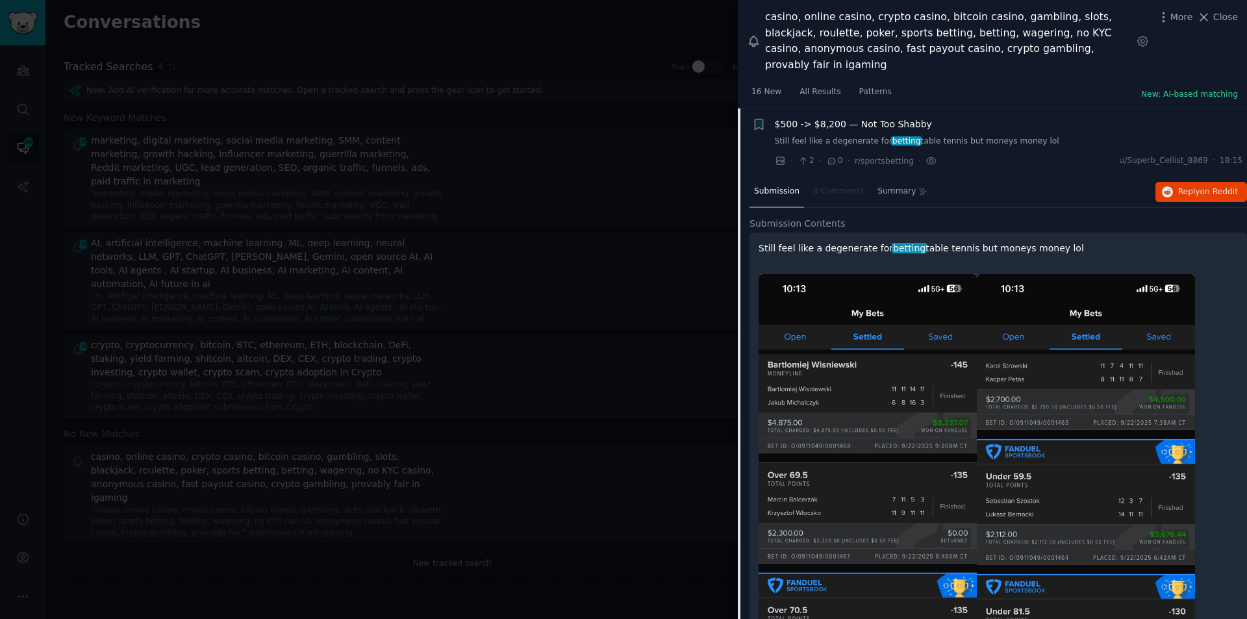
scroll to position [1848, 0]
